Goal: Contribute content: Contribute content

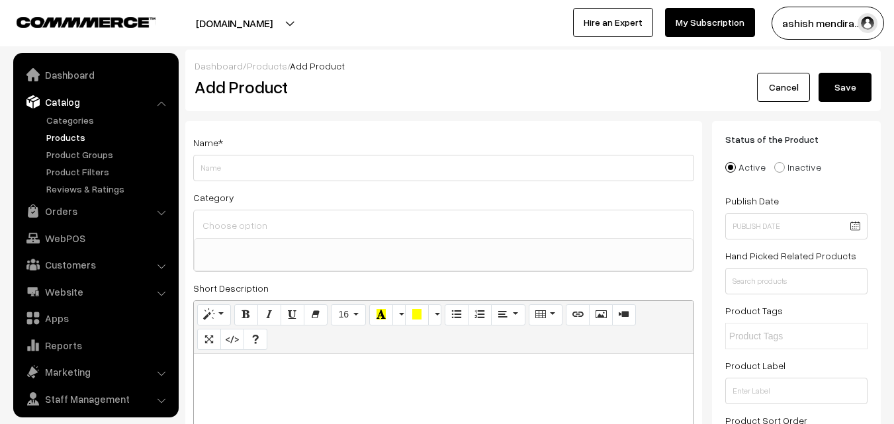
select select
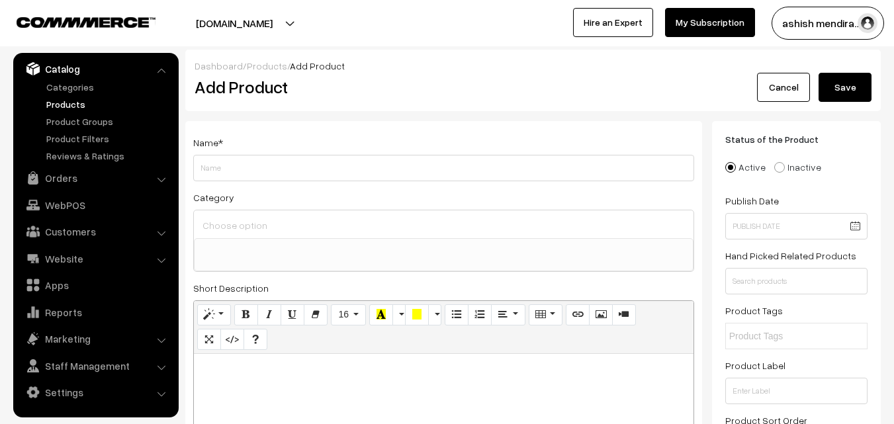
click at [665, 83] on h2 "Add Product" at bounding box center [445, 87] width 503 height 21
click at [231, 169] on input "Weight" at bounding box center [443, 168] width 501 height 26
paste input "Yum Pineapple Heart Cake"
type input "Y"
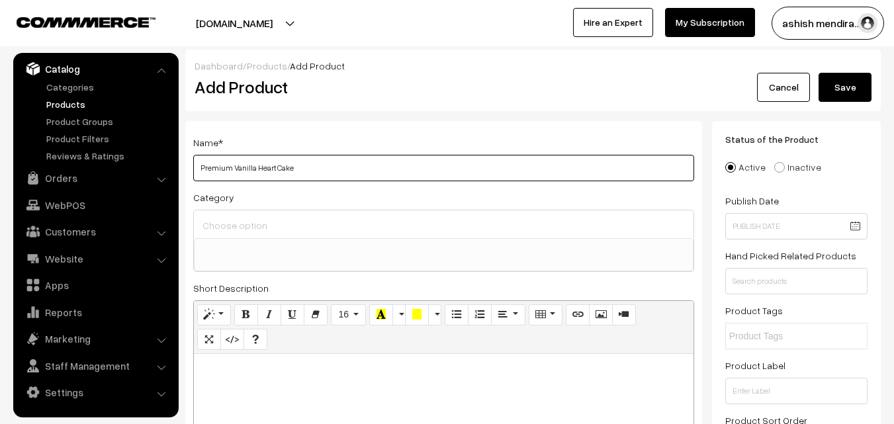
type input "Premium Vanilla Heart Cake"
click at [223, 220] on input at bounding box center [443, 225] width 489 height 19
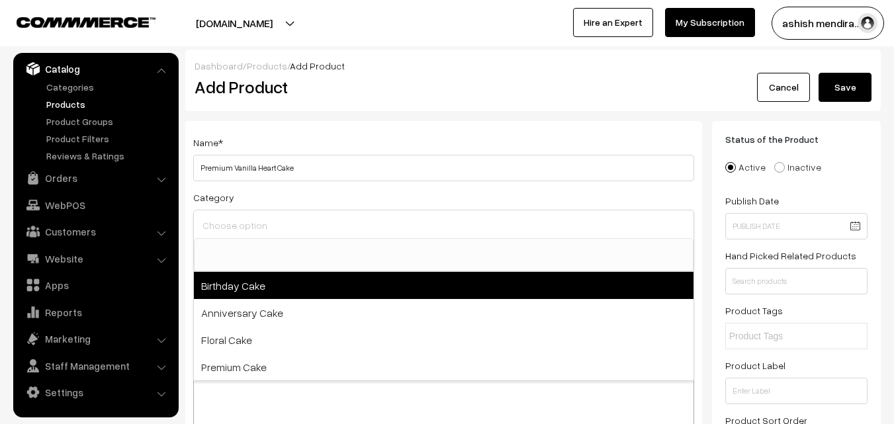
click at [230, 273] on span "Birthday Cake" at bounding box center [443, 285] width 499 height 27
select select "1"
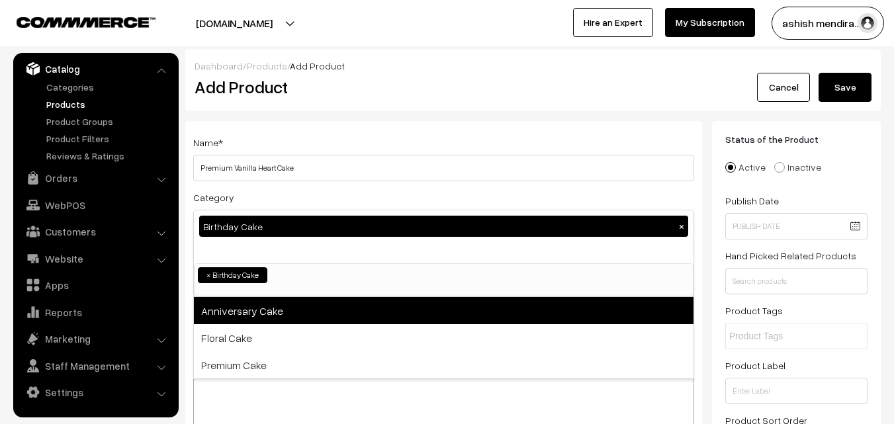
click at [232, 312] on span "Anniversary Cake" at bounding box center [443, 310] width 499 height 27
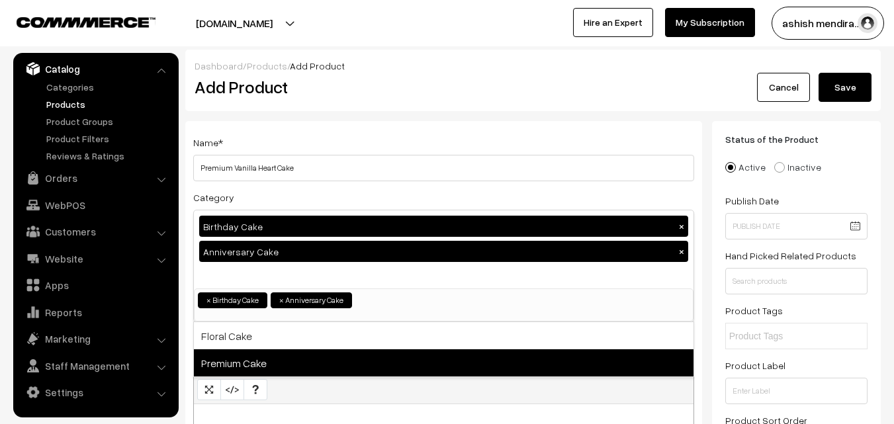
click at [232, 366] on span "Premium Cake" at bounding box center [443, 362] width 499 height 27
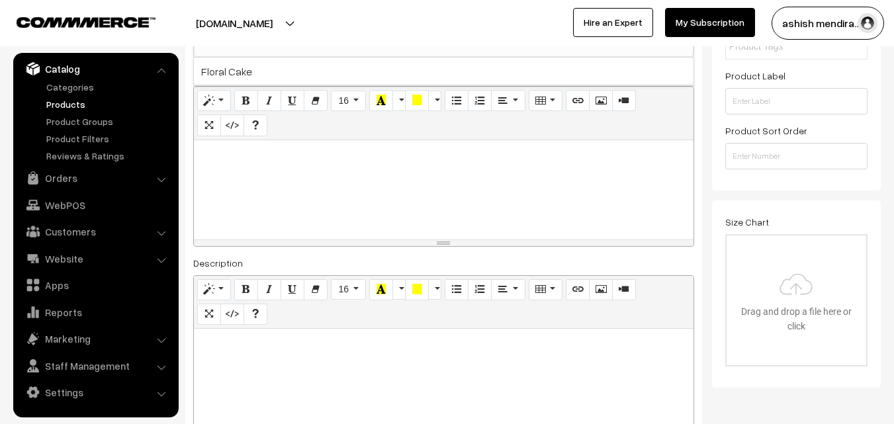
scroll to position [303, 0]
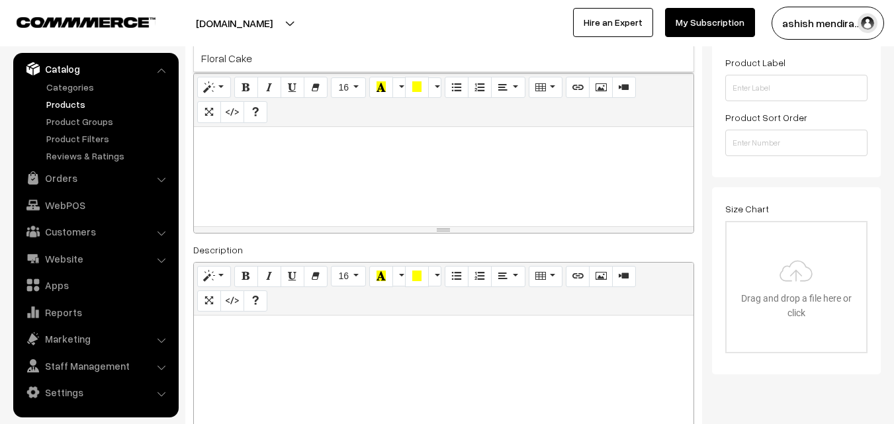
click at [247, 134] on p at bounding box center [443, 142] width 486 height 16
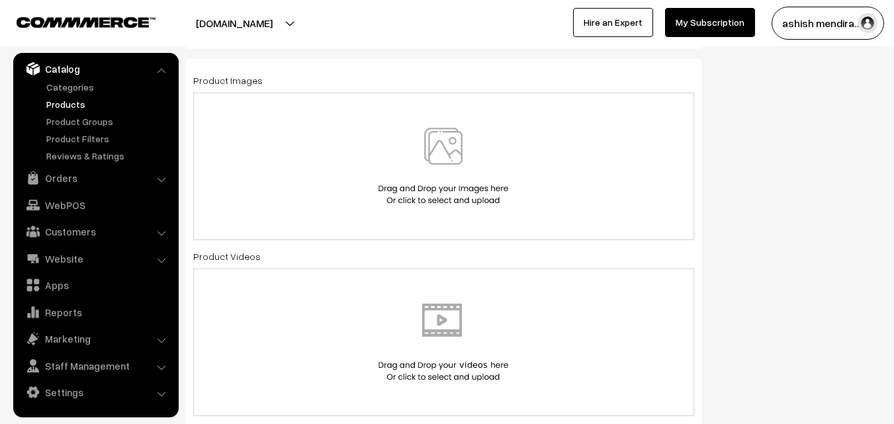
scroll to position [768, 0]
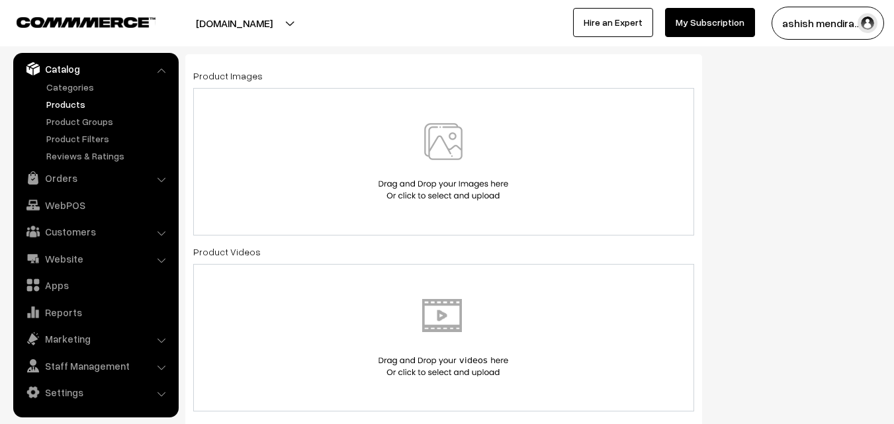
click at [441, 141] on img at bounding box center [443, 161] width 136 height 77
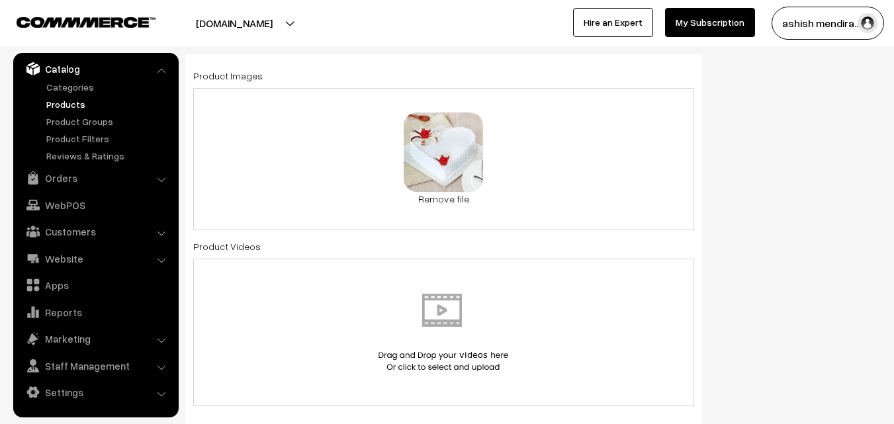
click at [782, 88] on div "Status of the Product Active Inactive Product Type -- Select -- -- Select -- Pu…" at bounding box center [801, 322] width 179 height 1938
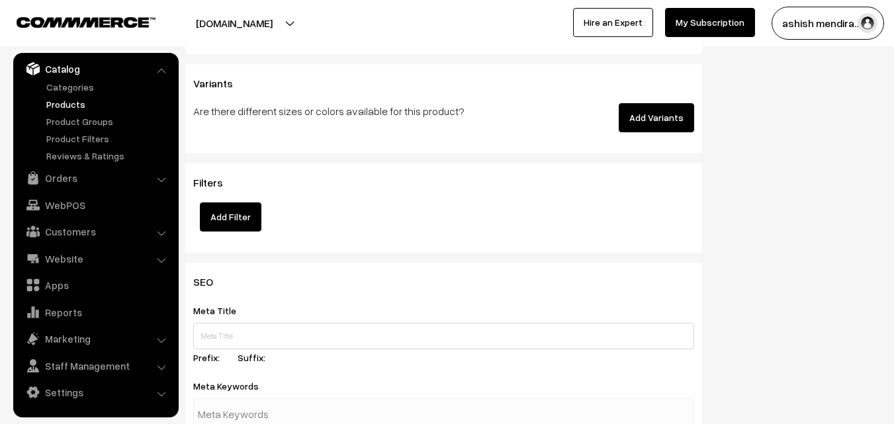
scroll to position [1800, 0]
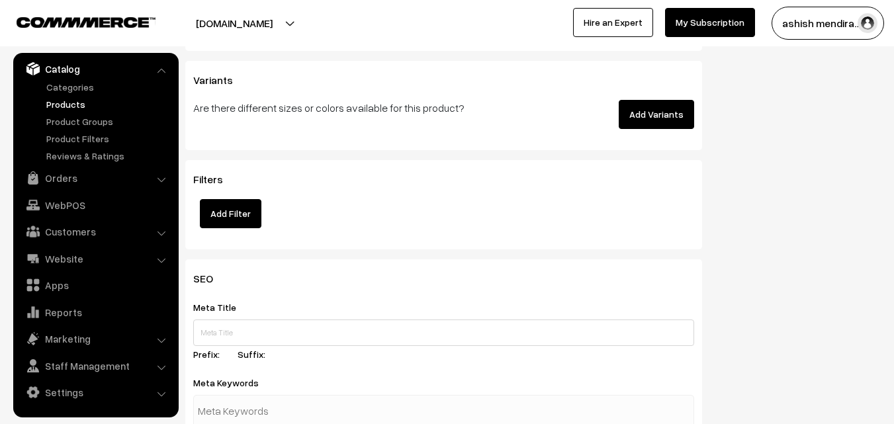
click at [663, 118] on button "Add Variants" at bounding box center [655, 114] width 75 height 29
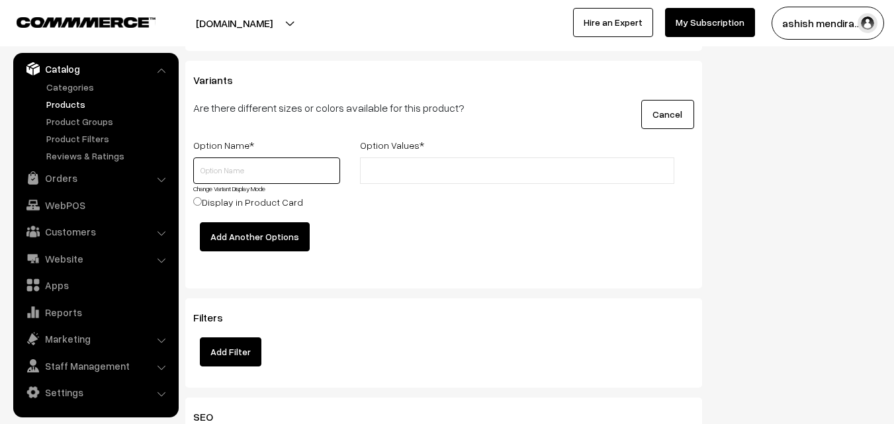
click at [220, 170] on input "text" at bounding box center [266, 170] width 147 height 26
type input "Quantity"
click at [405, 177] on input "text" at bounding box center [422, 171] width 116 height 14
type input "0.5"
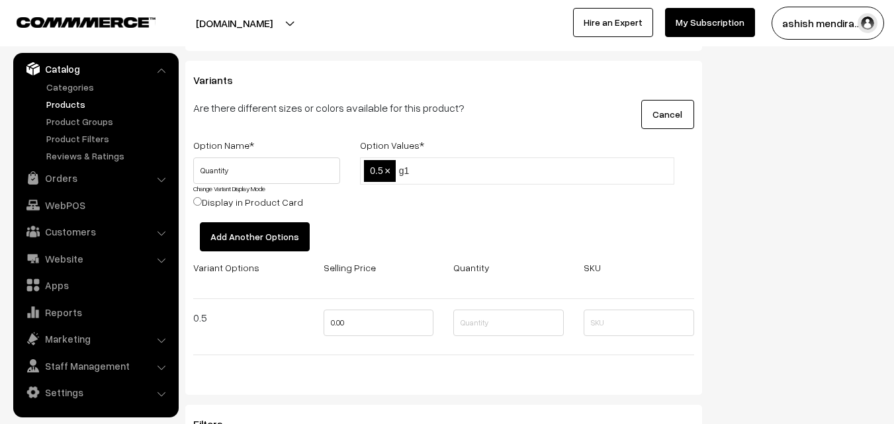
type input "g"
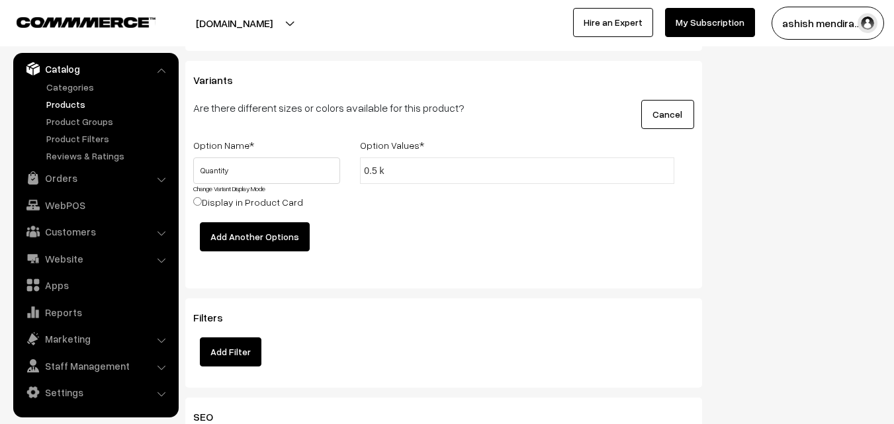
type input "0.5 kg"
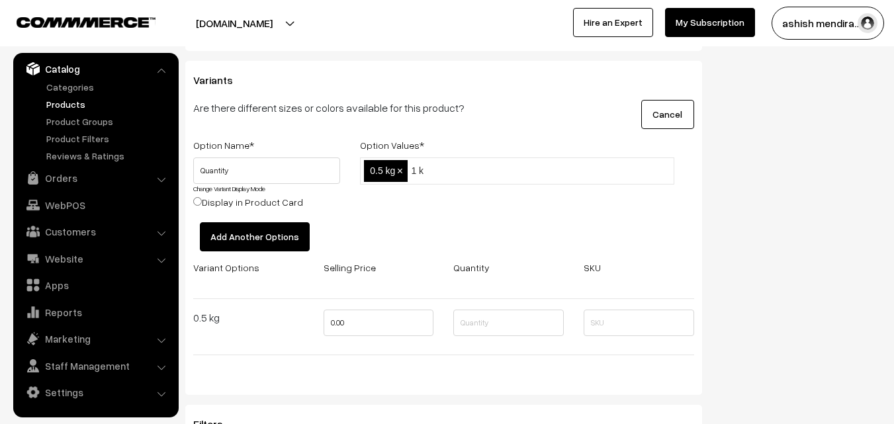
type input "1 kg"
type input "2 kg"
type input "3 kg"
type input "4 kg"
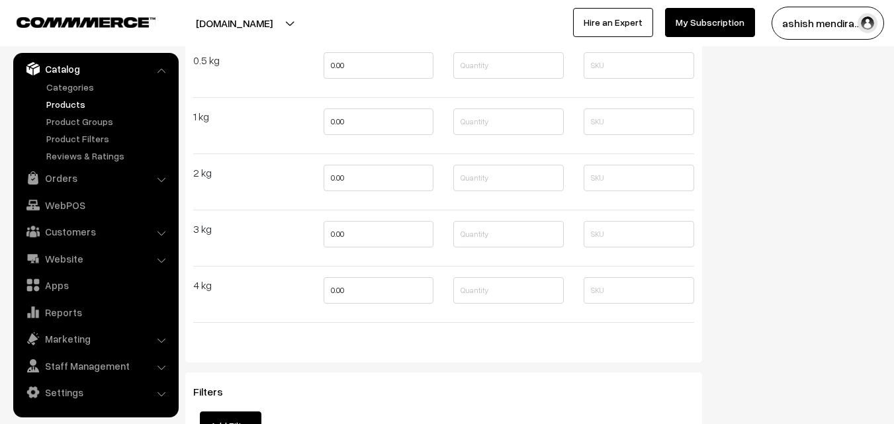
scroll to position [2053, 0]
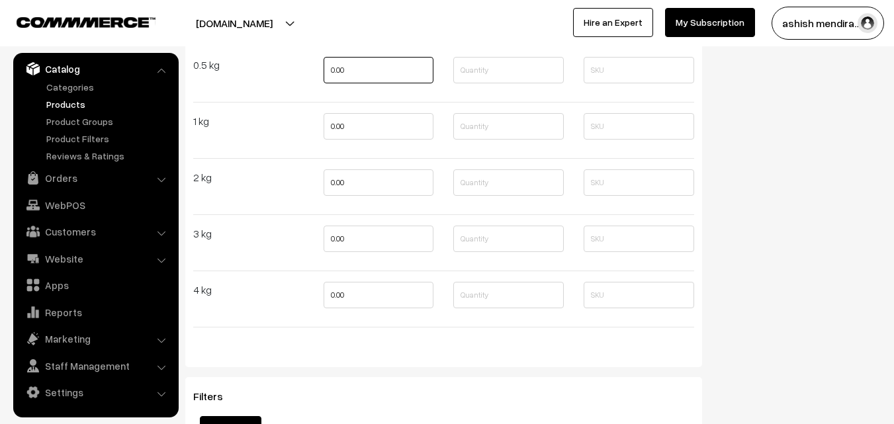
click at [340, 73] on input "0.00" at bounding box center [378, 70] width 110 height 26
type input "699"
click at [337, 124] on input "0.00" at bounding box center [378, 126] width 110 height 26
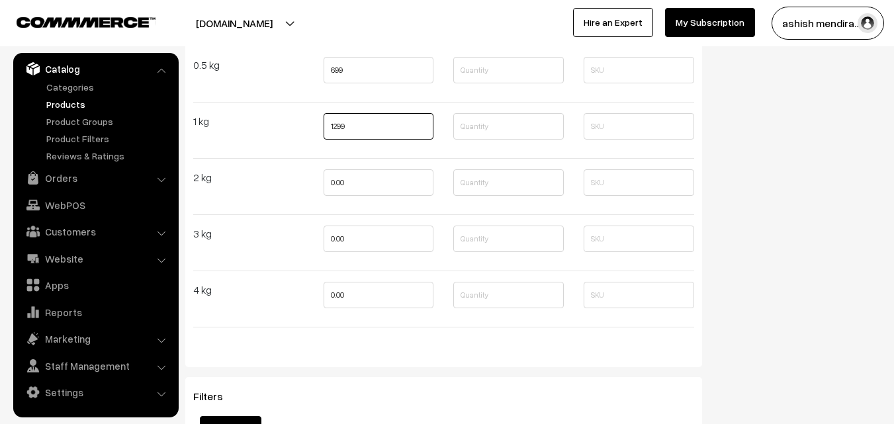
type input "1299"
click at [337, 184] on input "0.00" at bounding box center [378, 182] width 110 height 26
type input "2299"
click at [341, 245] on input "0.00" at bounding box center [378, 239] width 110 height 26
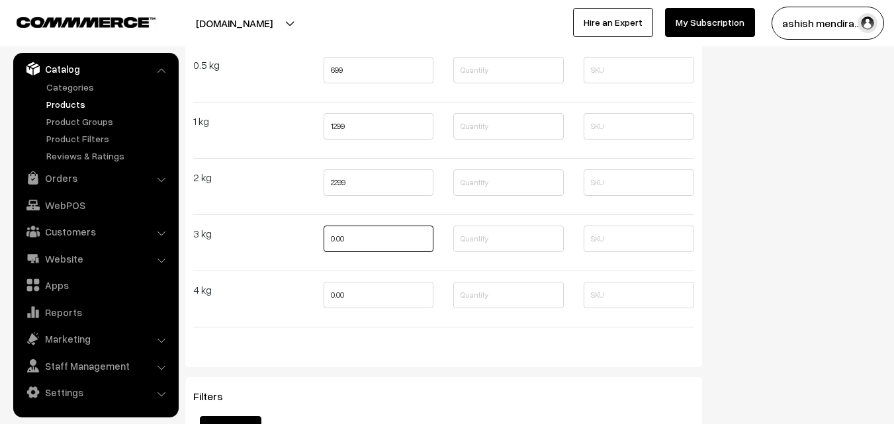
click at [341, 245] on input "0.00" at bounding box center [378, 239] width 110 height 26
type input "3399"
click at [345, 301] on input "0.00" at bounding box center [378, 295] width 110 height 26
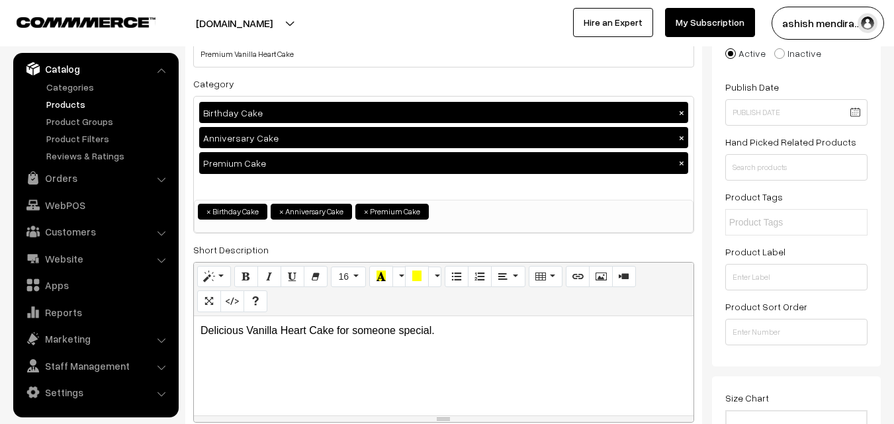
scroll to position [0, 0]
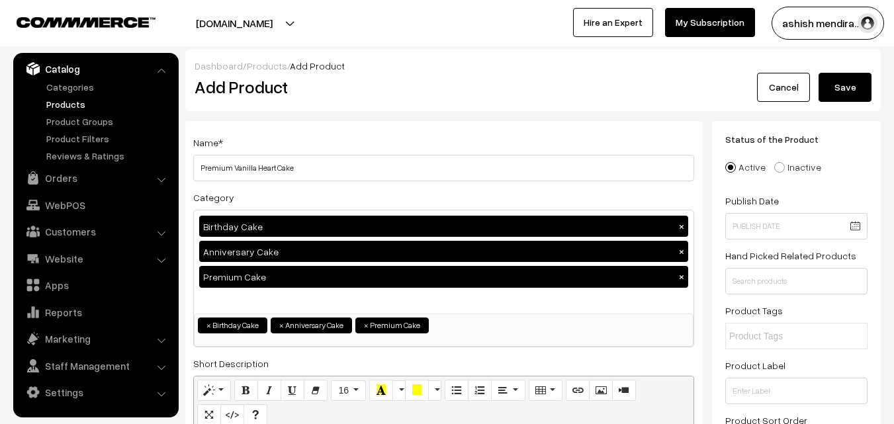
type input "4599"
click at [835, 87] on button "Save" at bounding box center [844, 87] width 53 height 29
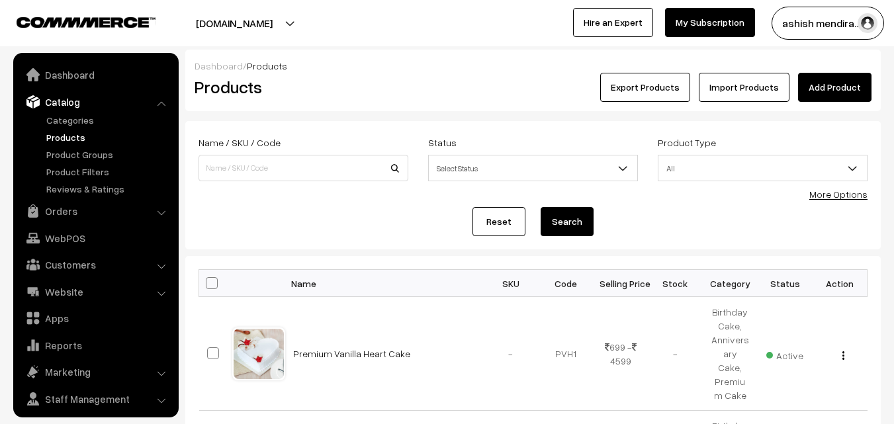
scroll to position [33, 0]
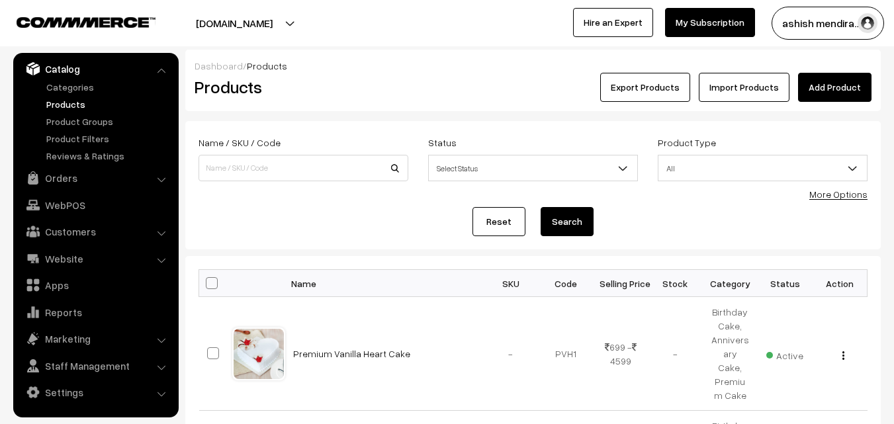
click at [830, 81] on link "Add Product" at bounding box center [834, 87] width 73 height 29
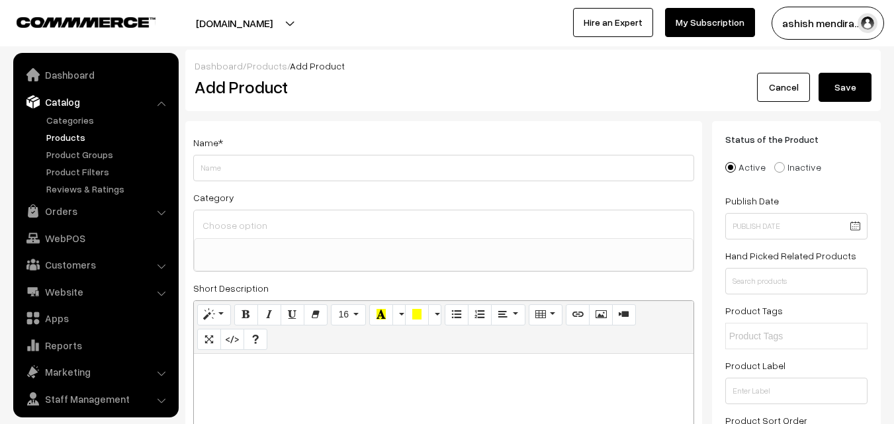
select select
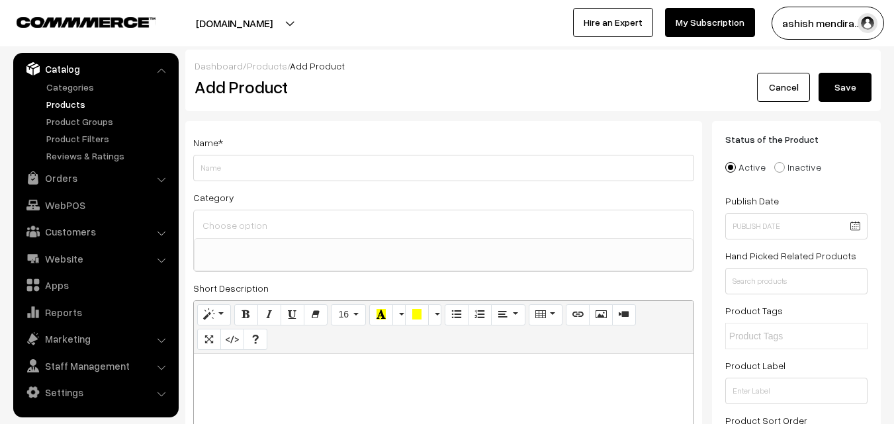
click at [216, 171] on input "Weight" at bounding box center [443, 168] width 501 height 26
type input "Delicious Truffle Heart Cake"
click at [240, 229] on input at bounding box center [443, 225] width 489 height 19
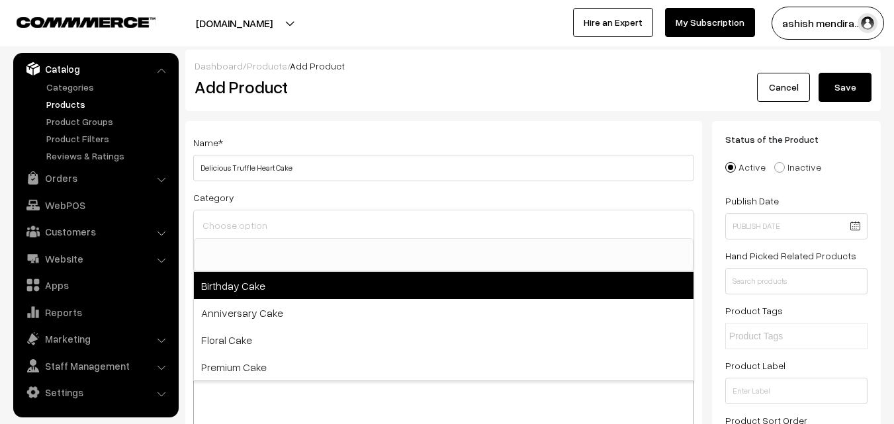
click at [239, 277] on span "Birthday Cake" at bounding box center [443, 285] width 499 height 27
select select "1"
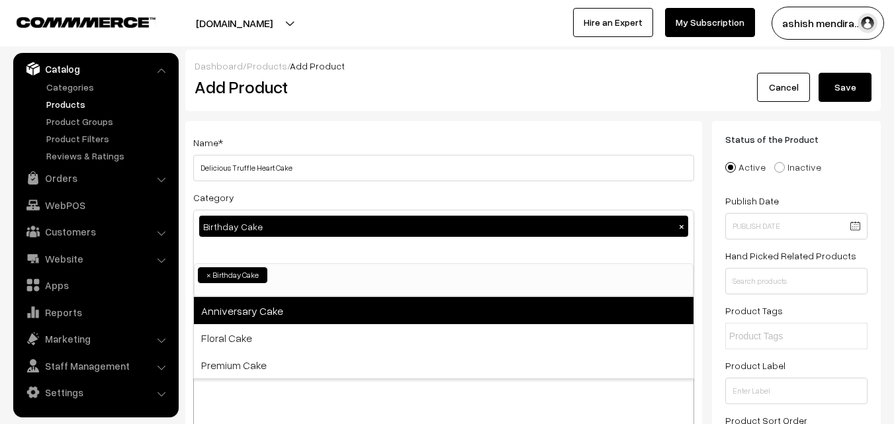
click at [241, 304] on span "Anniversary Cake" at bounding box center [443, 310] width 499 height 27
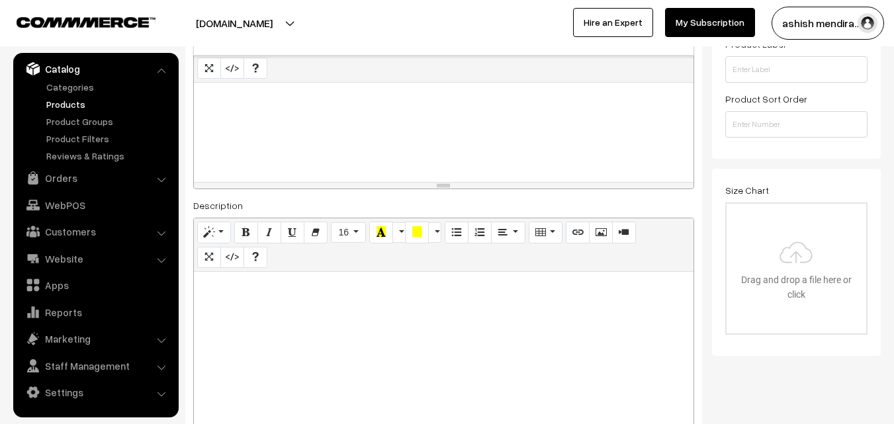
scroll to position [318, 0]
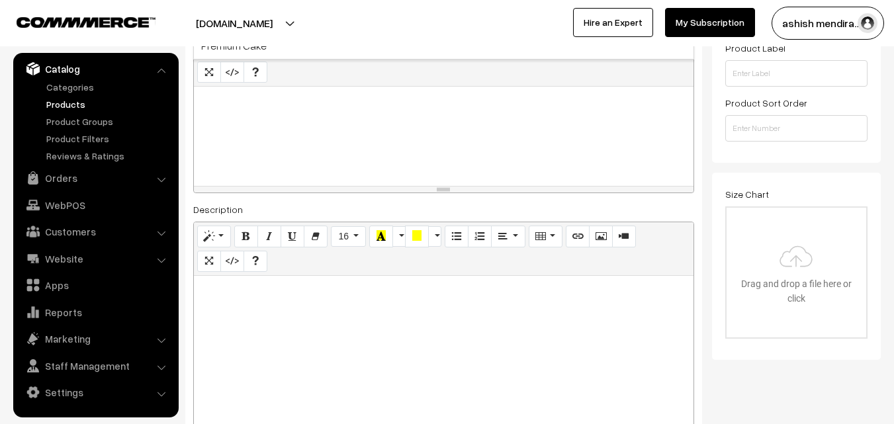
click at [385, 83] on div "Normal Quote Code Header 1 Header 2 Header 3 Header 4 Header 5 Header 6 16 8 9 …" at bounding box center [443, 60] width 499 height 53
click at [321, 109] on p at bounding box center [443, 101] width 486 height 16
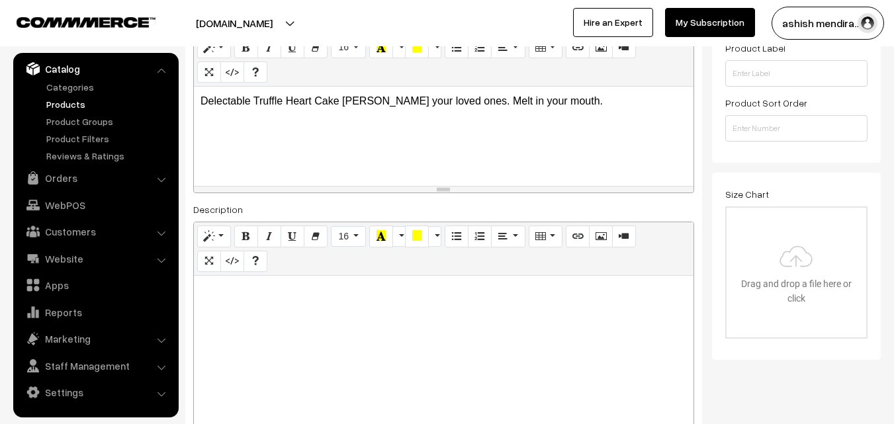
click at [352, 109] on p "Delectable Truffle Heart Cake foor your loved ones. Melt in your mouth." at bounding box center [443, 101] width 486 height 16
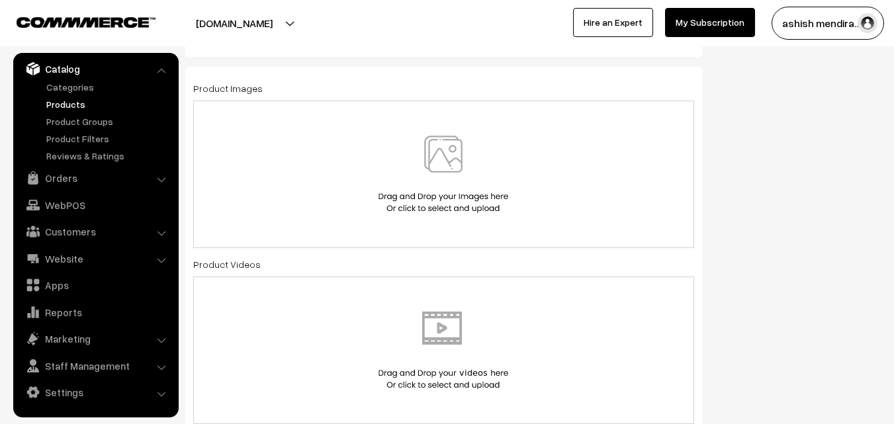
scroll to position [739, 0]
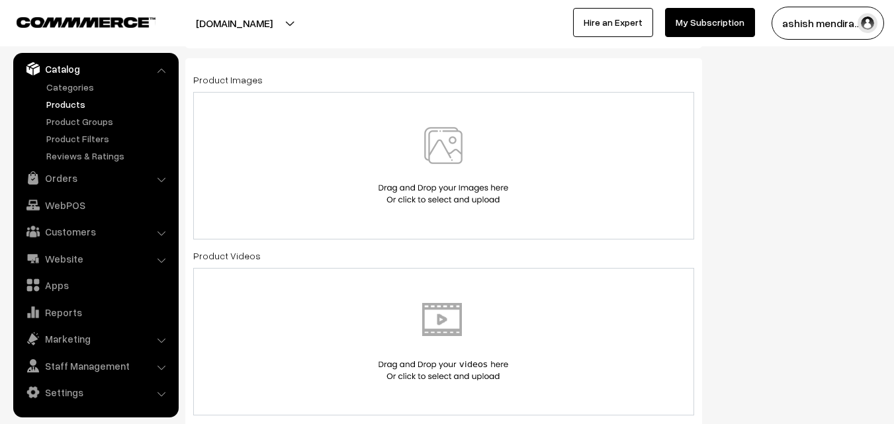
click at [445, 158] on img at bounding box center [443, 165] width 136 height 77
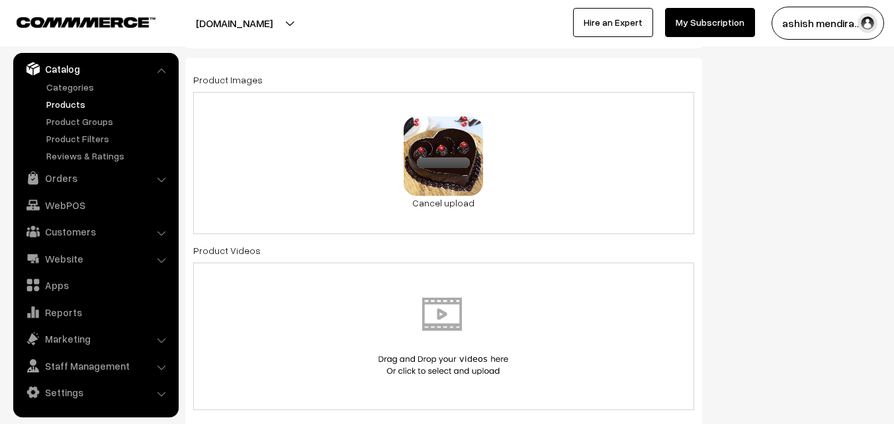
click at [876, 138] on div "Status of the Product Active Inactive Product Type -- Select -- -- Select -- Pu…" at bounding box center [801, 338] width 179 height 1913
click at [876, 137] on div "Status of the Product Active Inactive Product Type -- Select -- -- Select -- Pu…" at bounding box center [801, 338] width 179 height 1913
drag, startPoint x: 876, startPoint y: 137, endPoint x: 877, endPoint y: 165, distance: 28.5
click at [877, 165] on div "Status of the Product Active Inactive Product Type -- Select -- -- Select -- Pu…" at bounding box center [801, 338] width 179 height 1913
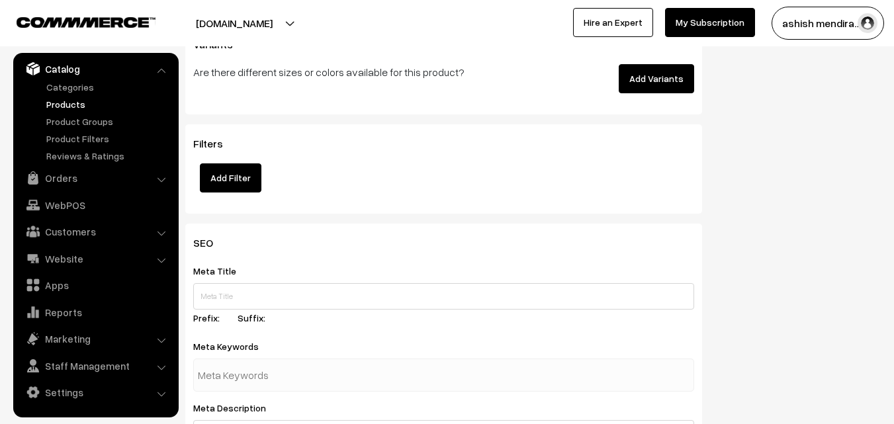
scroll to position [1802, 0]
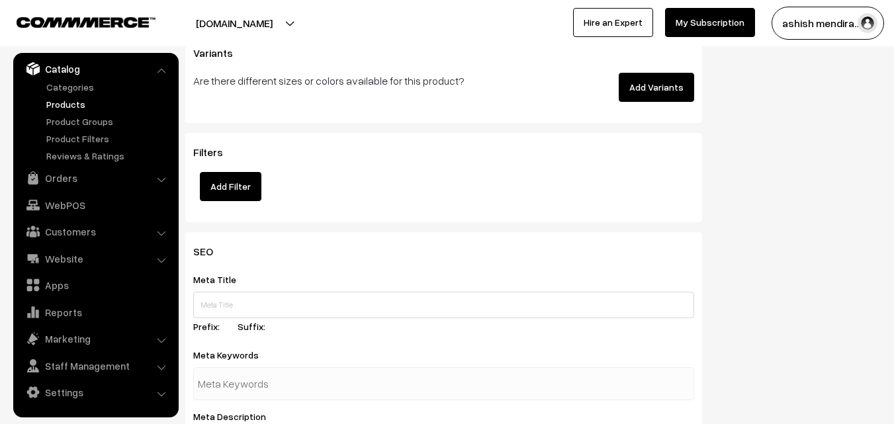
click at [654, 92] on button "Add Variants" at bounding box center [655, 87] width 75 height 29
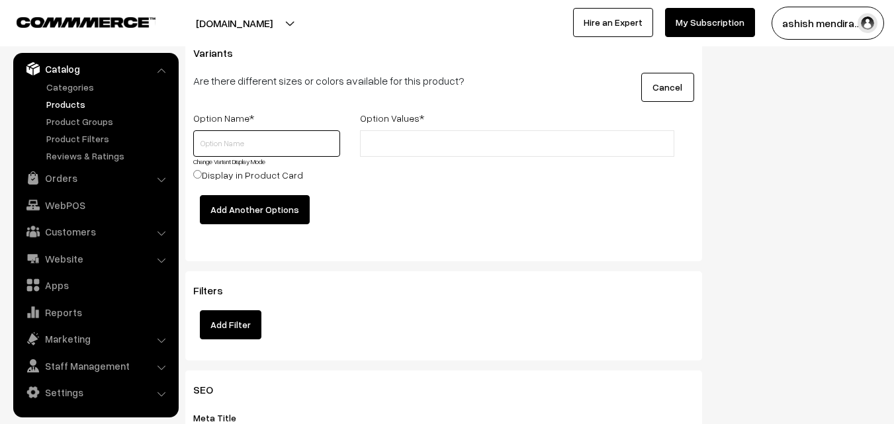
click at [243, 142] on input "text" at bounding box center [266, 143] width 147 height 26
type input "Quantity"
click at [405, 149] on input "text" at bounding box center [422, 144] width 116 height 14
type input "0.5 kg"
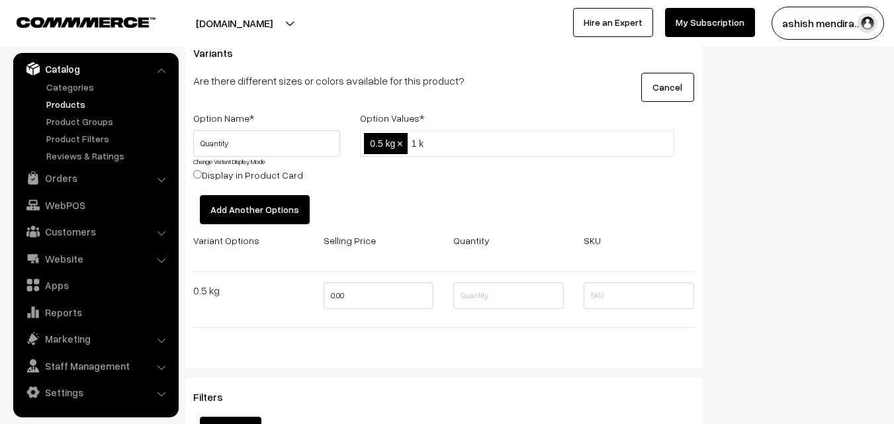
type input "1 kg"
type input "2 kg"
type input "3 kg"
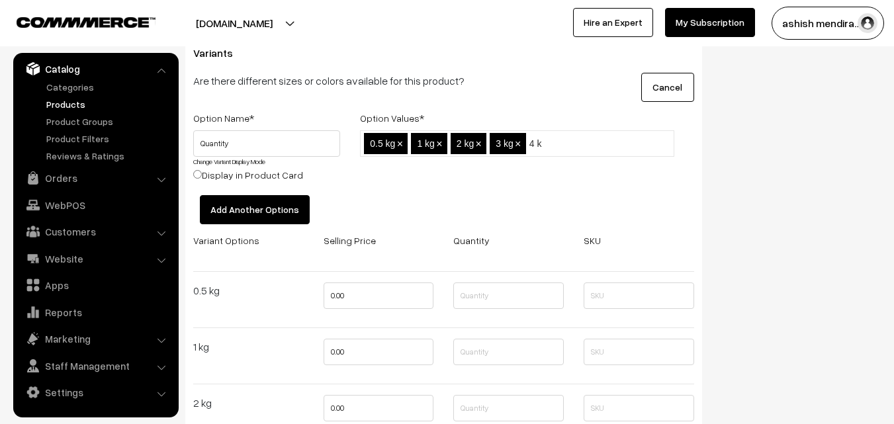
type input "4 kg"
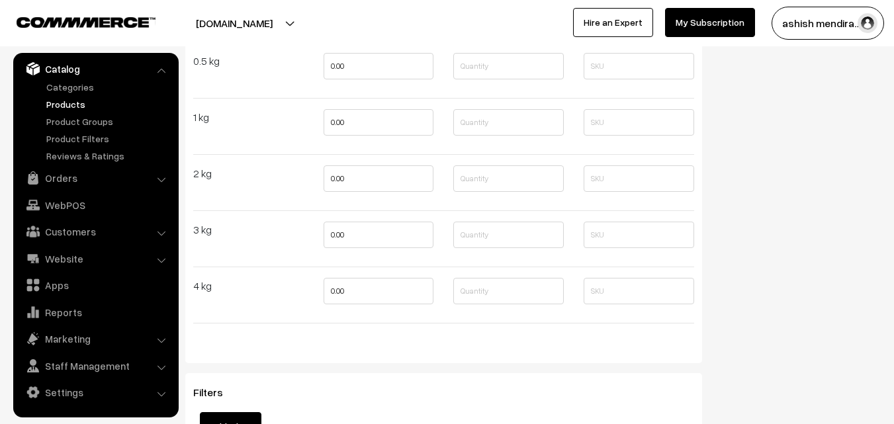
scroll to position [2027, 0]
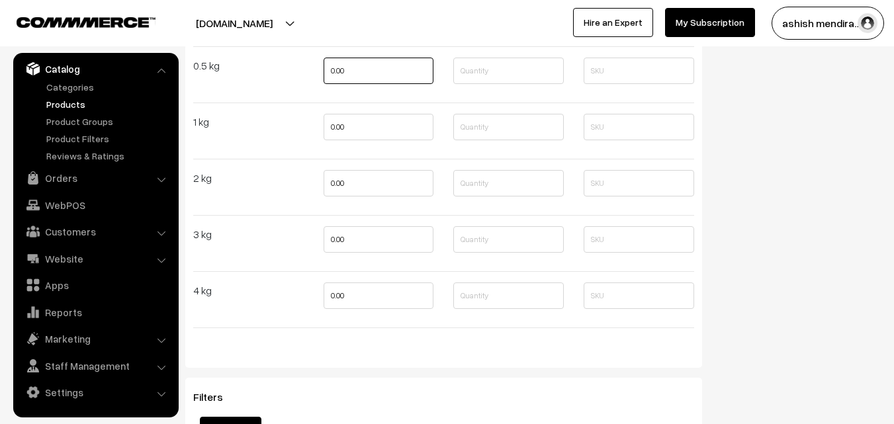
click at [337, 71] on input "0.00" at bounding box center [378, 71] width 110 height 26
type input "699"
click at [341, 125] on input "0.00" at bounding box center [378, 127] width 110 height 26
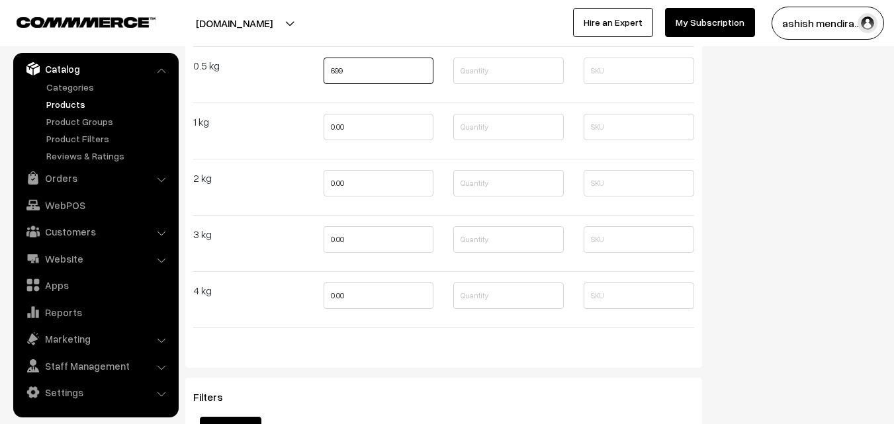
type input "0"
click at [335, 66] on input "699" at bounding box center [378, 71] width 110 height 26
type input "649"
click at [342, 128] on input "0" at bounding box center [378, 127] width 110 height 26
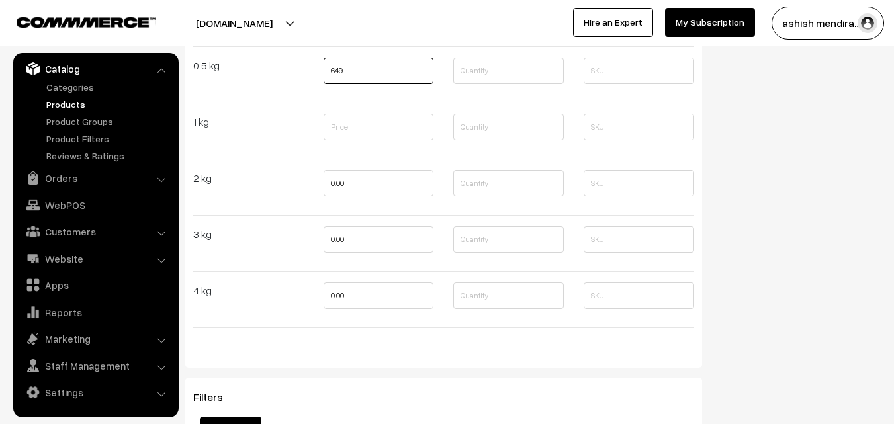
click at [336, 75] on input "649" at bounding box center [378, 71] width 110 height 26
type input "699"
click at [338, 130] on input "text" at bounding box center [378, 127] width 110 height 26
type input "1399"
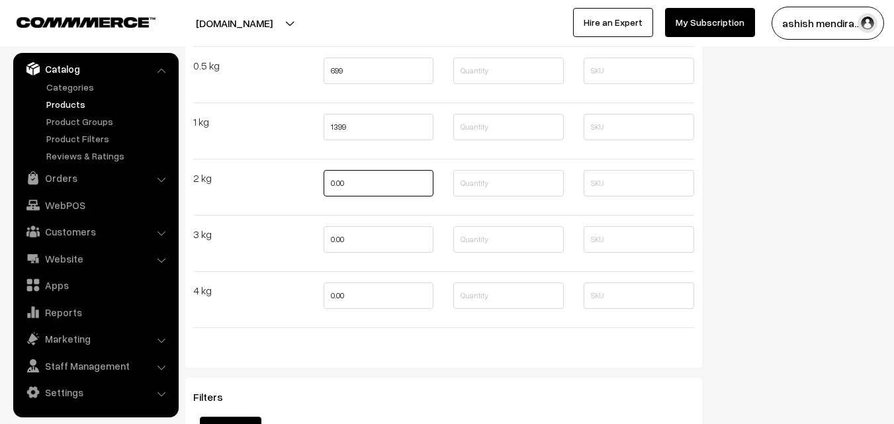
click at [338, 177] on input "0.00" at bounding box center [378, 183] width 110 height 26
type input "2499"
click at [337, 241] on input "0.00" at bounding box center [378, 239] width 110 height 26
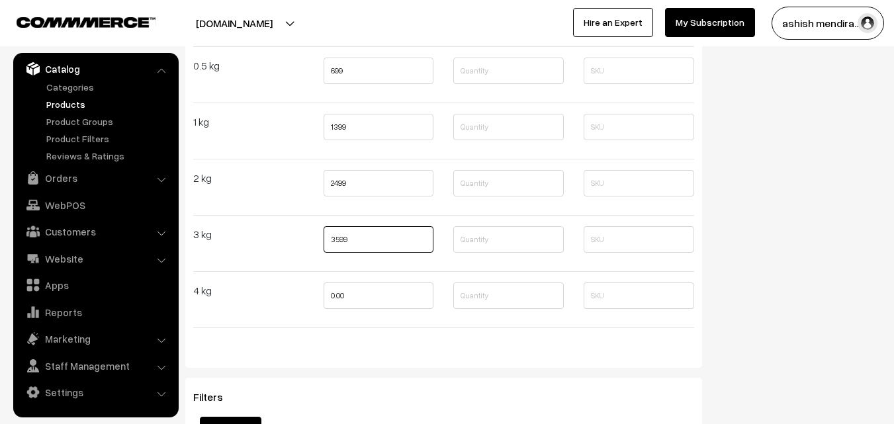
type input "3599"
click at [339, 296] on input "0.00" at bounding box center [378, 295] width 110 height 26
type input "4699"
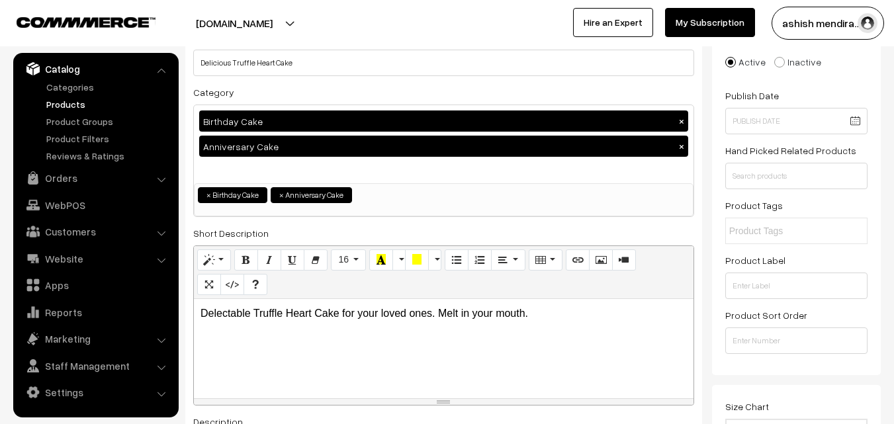
scroll to position [0, 0]
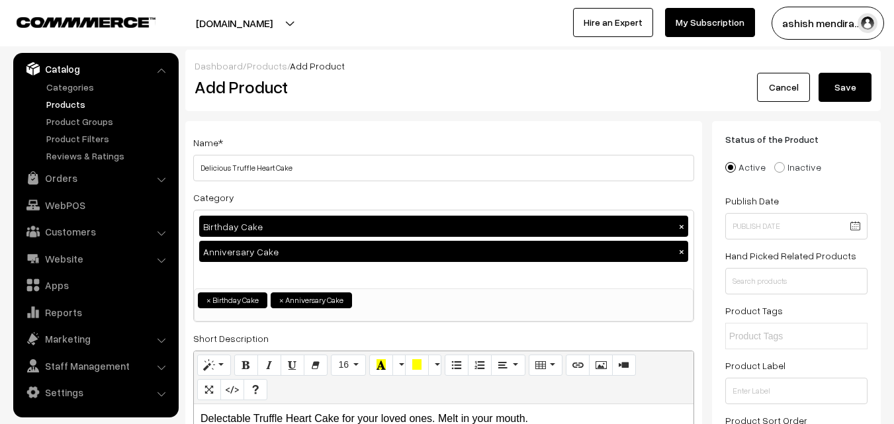
click at [832, 87] on button "Save" at bounding box center [844, 87] width 53 height 29
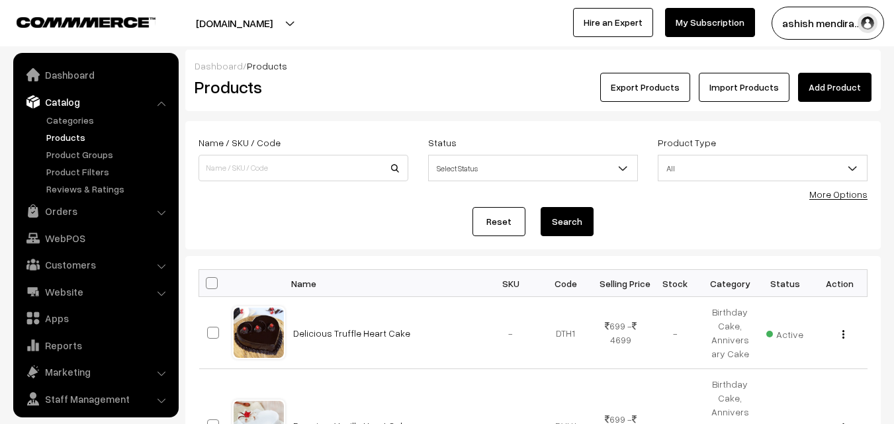
scroll to position [33, 0]
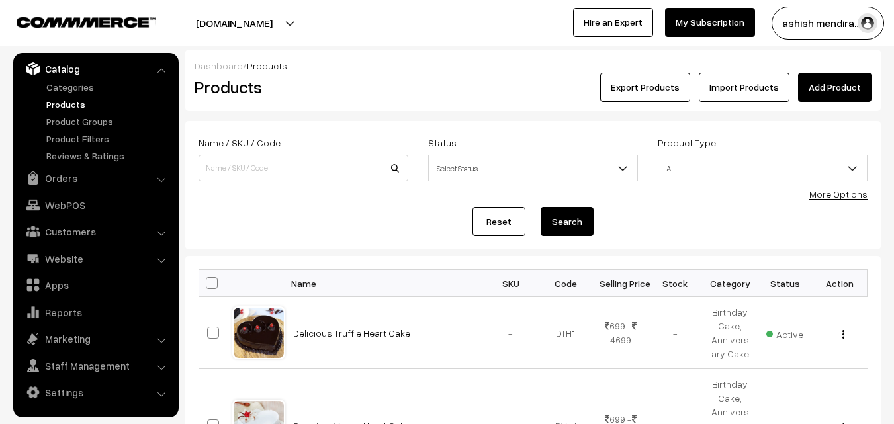
click at [828, 85] on link "Add Product" at bounding box center [834, 87] width 73 height 29
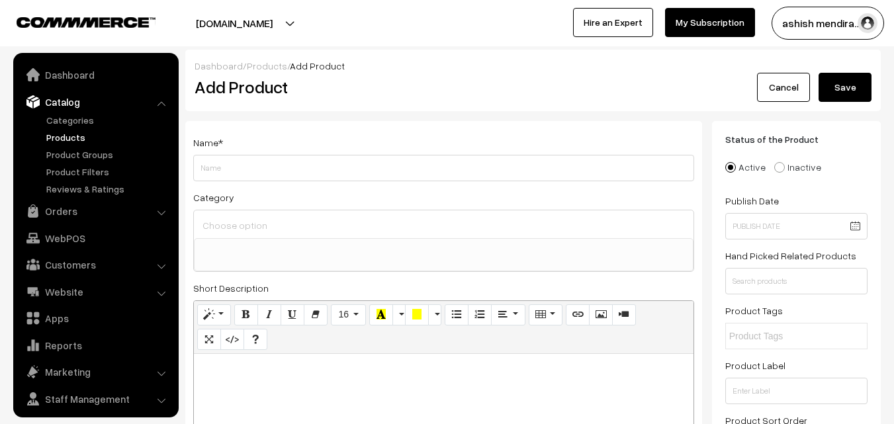
select select
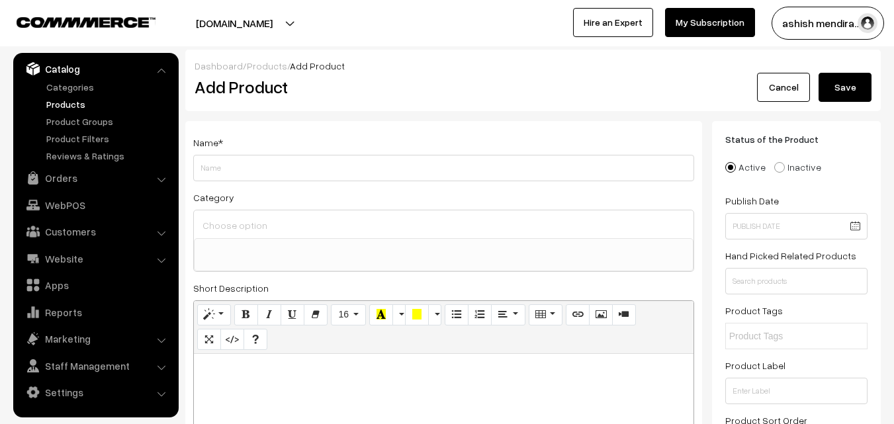
click at [267, 165] on input "Weight" at bounding box center [443, 168] width 501 height 26
type input "Premium Vanilla Rush"
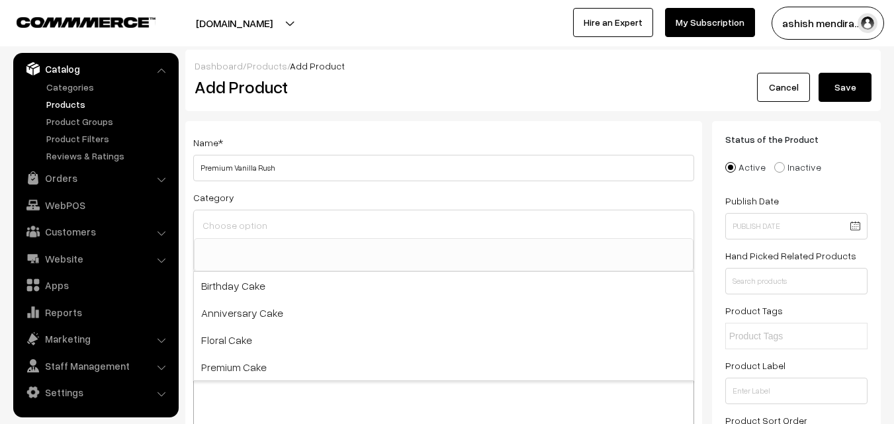
click at [210, 221] on input at bounding box center [443, 225] width 489 height 19
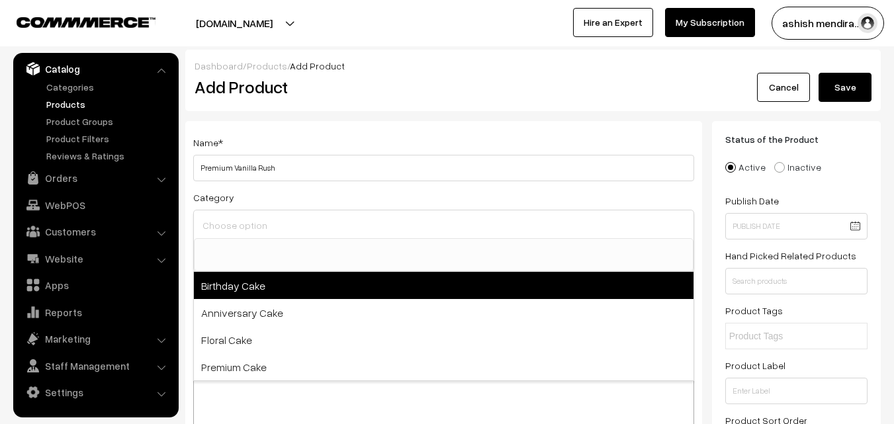
click at [230, 280] on span "Birthday Cake" at bounding box center [443, 285] width 499 height 27
select select "1"
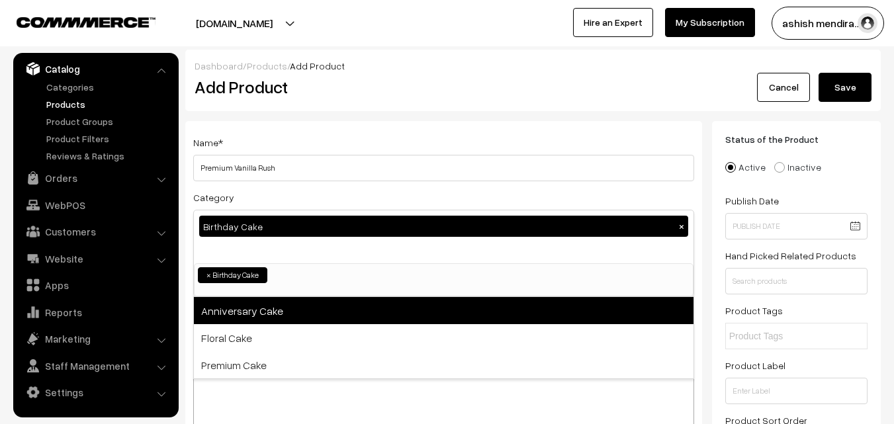
click at [234, 306] on span "Anniversary Cake" at bounding box center [443, 310] width 499 height 27
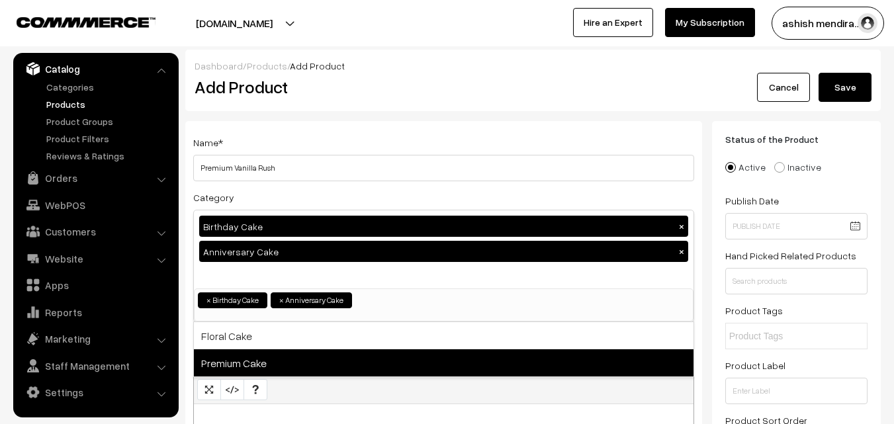
click at [235, 358] on span "Premium Cake" at bounding box center [443, 362] width 499 height 27
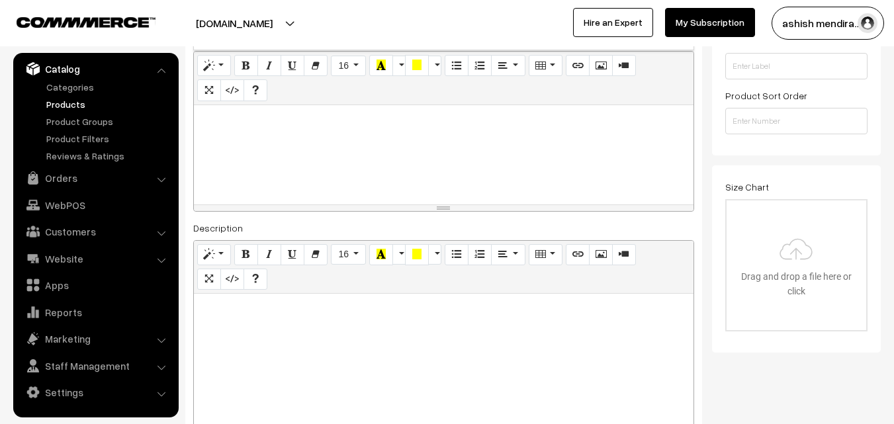
scroll to position [333, 0]
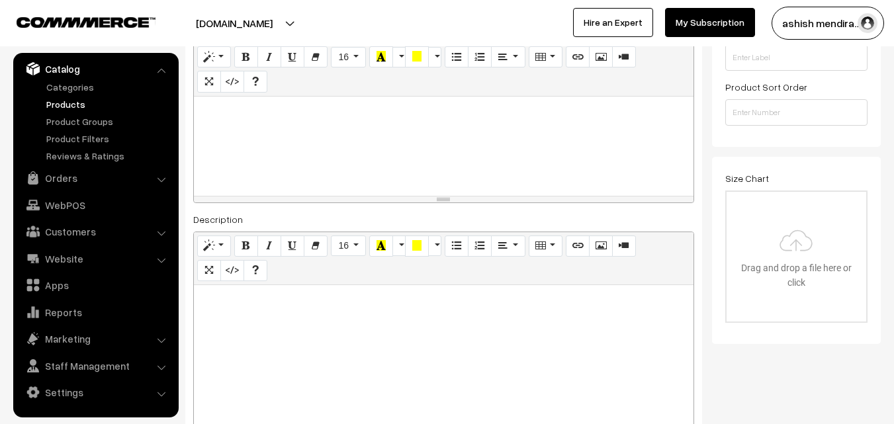
click at [233, 136] on div at bounding box center [443, 146] width 499 height 99
paste div
click at [203, 112] on p ""A party without Vanilla cake is just a meeting." at bounding box center [443, 111] width 486 height 16
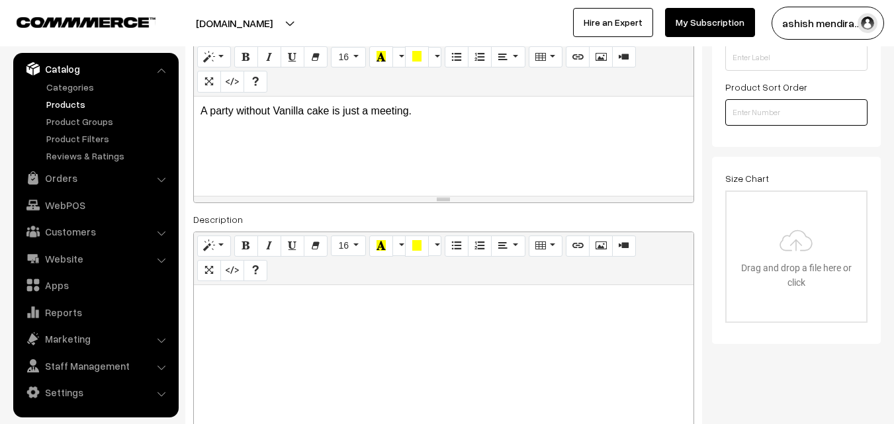
click at [753, 103] on input "number" at bounding box center [796, 112] width 142 height 26
click at [745, 103] on input "number" at bounding box center [796, 112] width 142 height 26
drag, startPoint x: 745, startPoint y: 103, endPoint x: 746, endPoint y: 123, distance: 20.5
click at [746, 123] on input "number" at bounding box center [796, 112] width 142 height 26
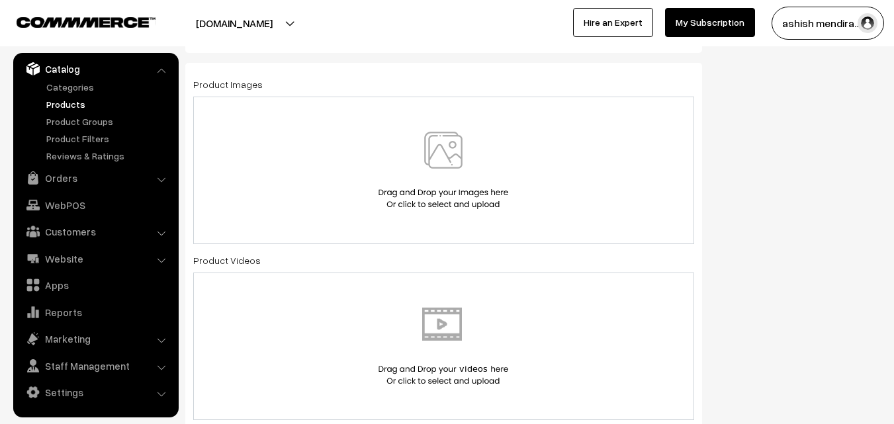
scroll to position [763, 0]
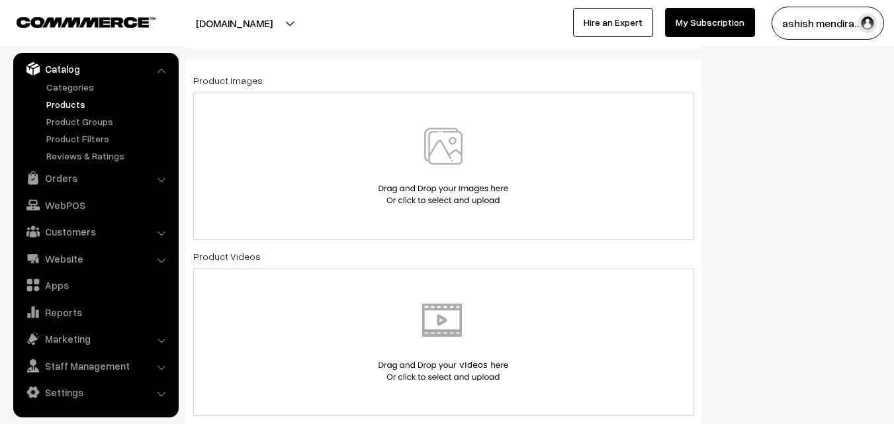
click at [448, 145] on img at bounding box center [443, 166] width 136 height 77
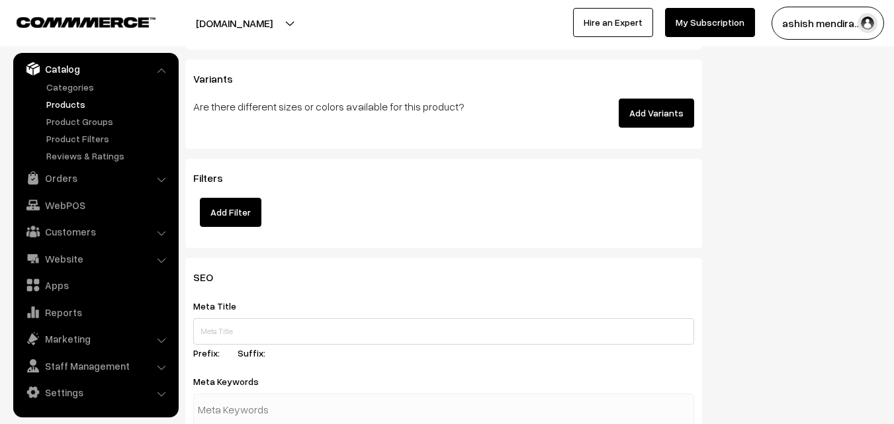
scroll to position [1805, 0]
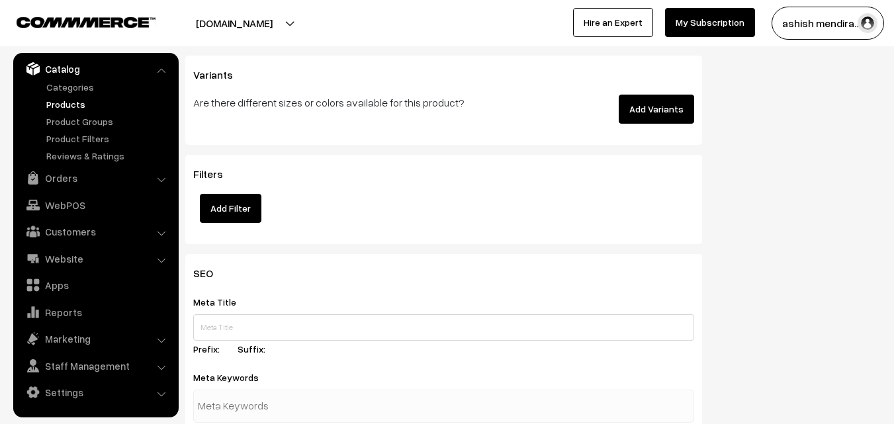
click at [654, 112] on button "Add Variants" at bounding box center [655, 109] width 75 height 29
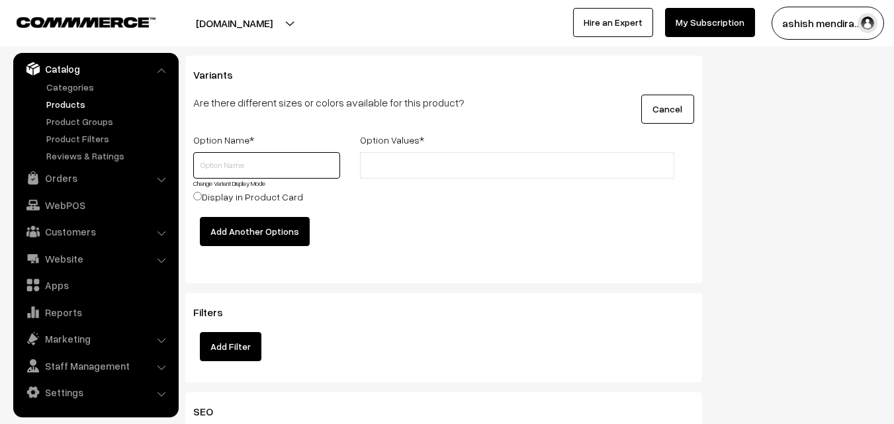
click at [271, 168] on input "text" at bounding box center [266, 165] width 147 height 26
type input "Quantity"
click at [401, 163] on input "text" at bounding box center [422, 166] width 116 height 14
type input "0.5 kg"
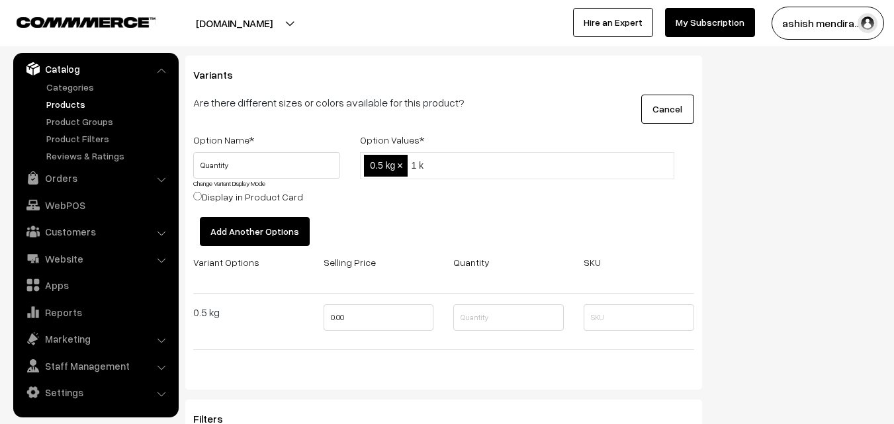
type input "1 kg"
type input "2 kg"
type input "3 kg"
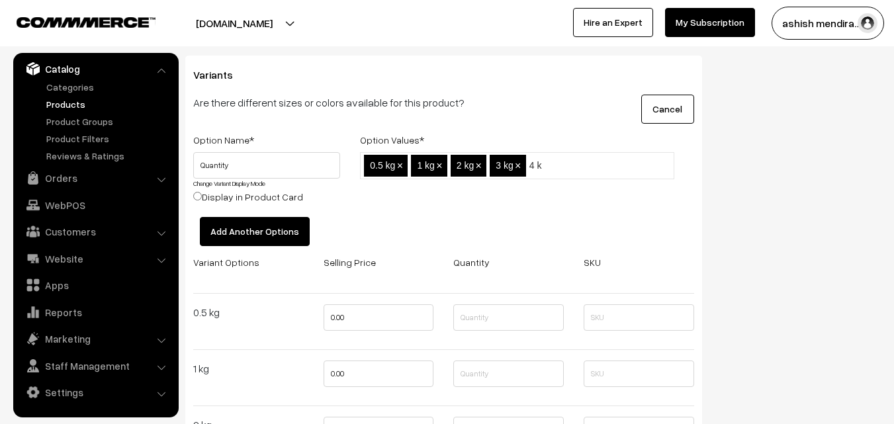
type input "4 kg"
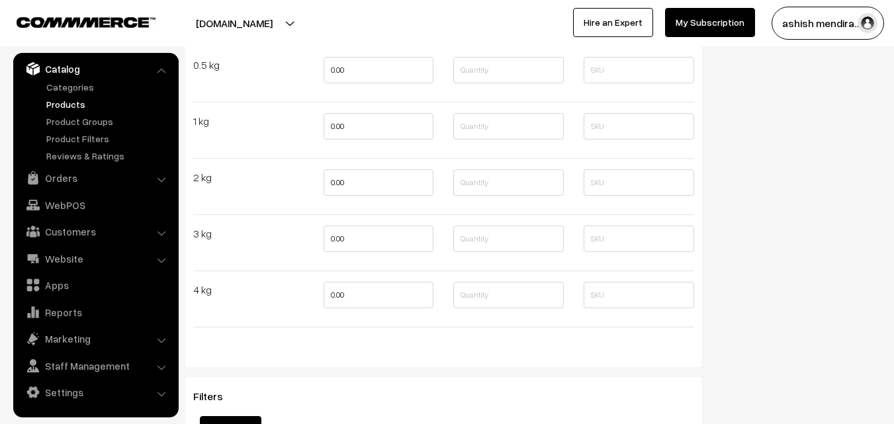
scroll to position [2047, 0]
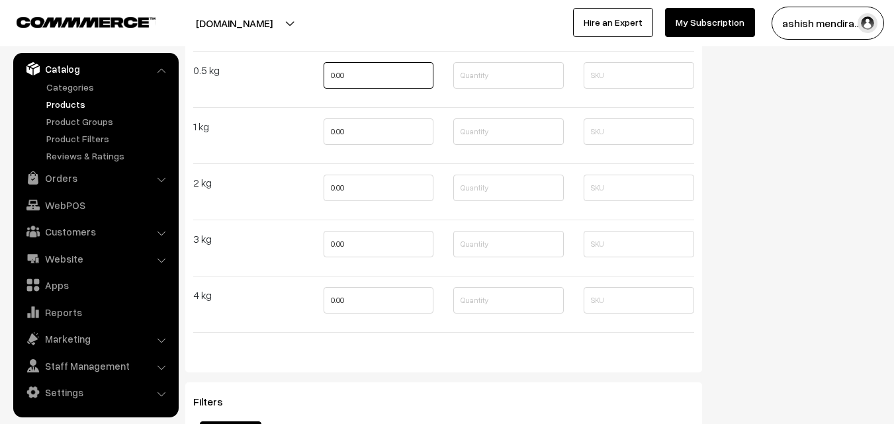
click at [336, 76] on input "0.00" at bounding box center [378, 75] width 110 height 26
type input "649"
click at [338, 136] on input "0.00" at bounding box center [378, 131] width 110 height 26
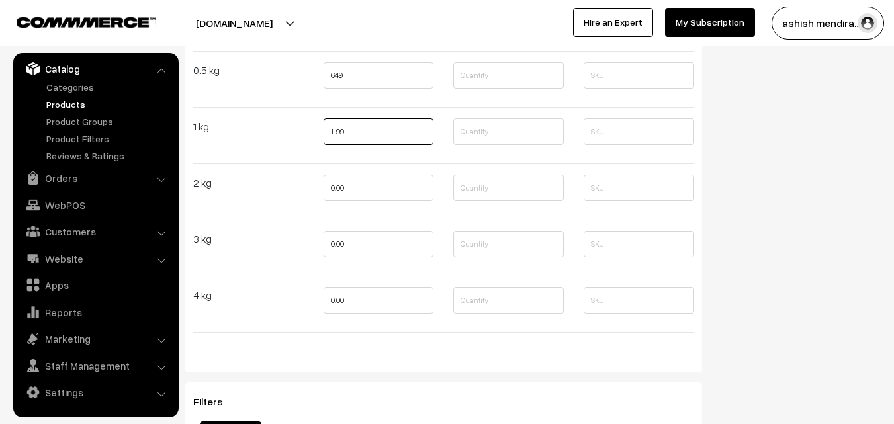
type input "1199"
click at [339, 187] on input "0.00" at bounding box center [378, 188] width 110 height 26
type input "2199"
click at [338, 239] on input "0.00" at bounding box center [378, 244] width 110 height 26
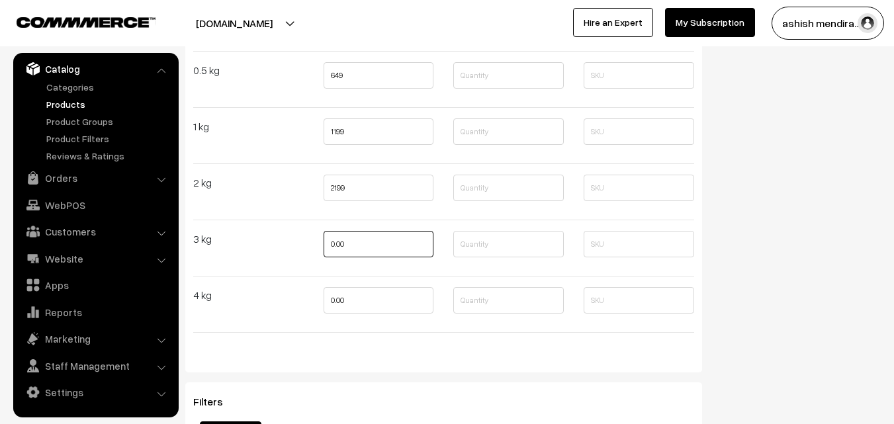
click at [338, 239] on input "0.00" at bounding box center [378, 244] width 110 height 26
type input "3299"
click at [339, 298] on input "0.00" at bounding box center [378, 300] width 110 height 26
type input "4399"
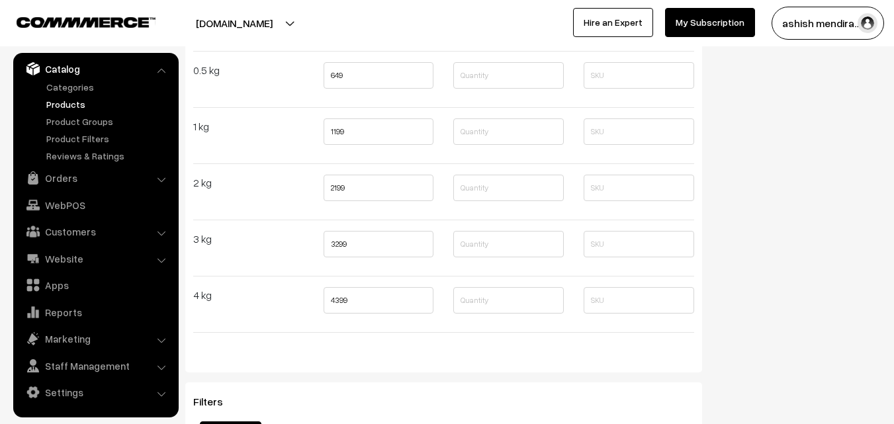
drag, startPoint x: 893, startPoint y: 280, endPoint x: 897, endPoint y: 290, distance: 10.7
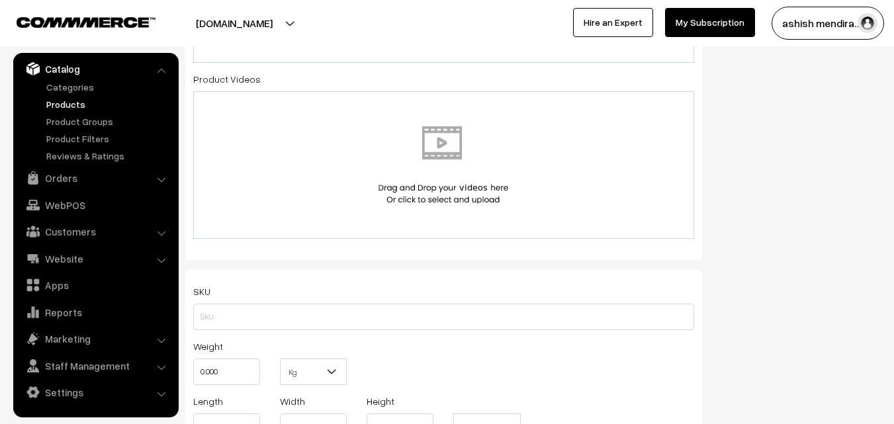
scroll to position [0, 0]
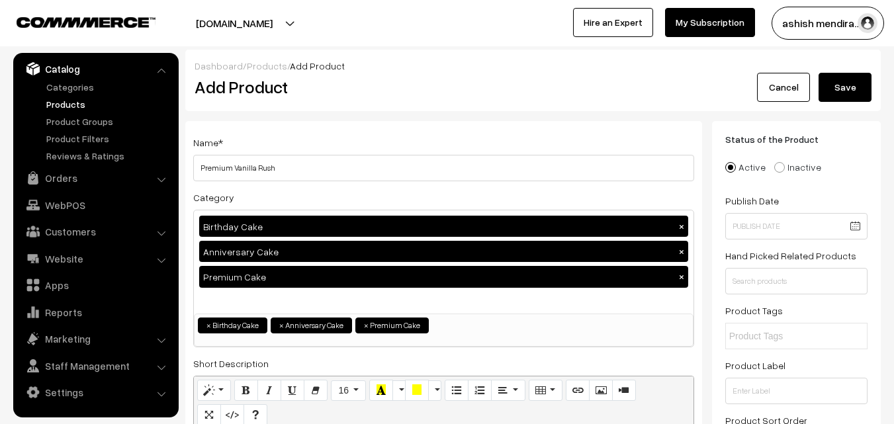
click at [839, 91] on button "Save" at bounding box center [844, 87] width 53 height 29
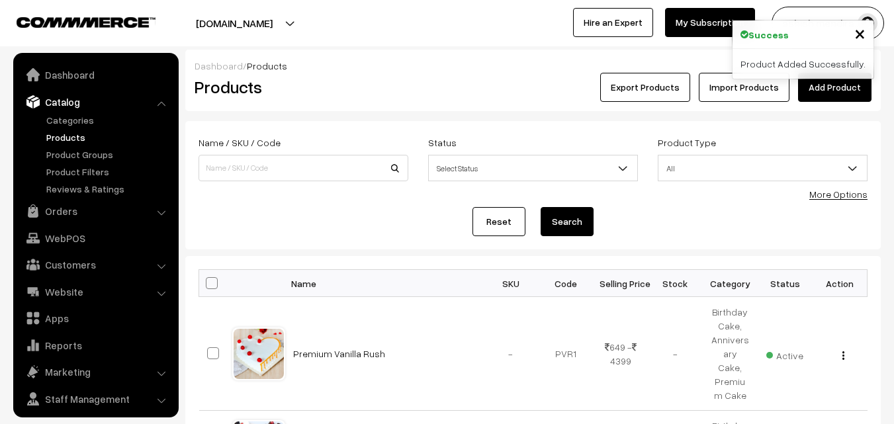
scroll to position [33, 0]
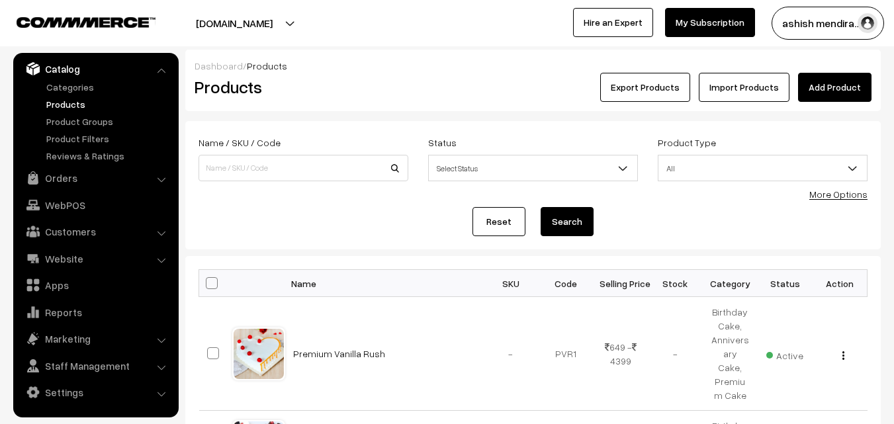
click at [819, 91] on link "Add Product" at bounding box center [834, 87] width 73 height 29
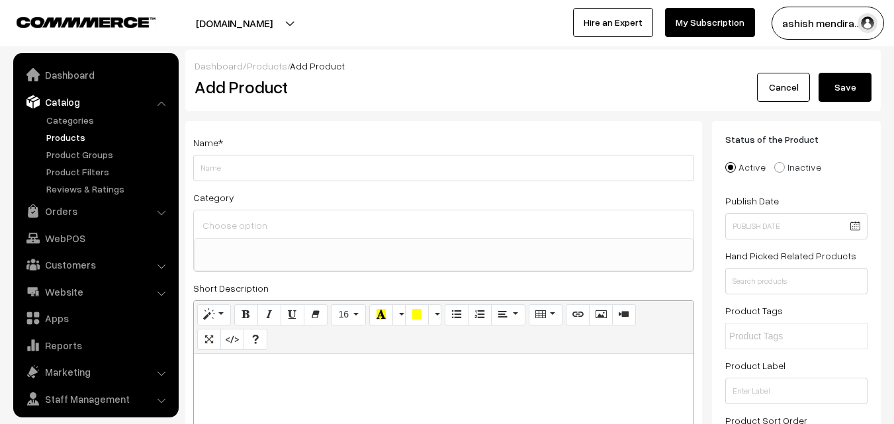
select select
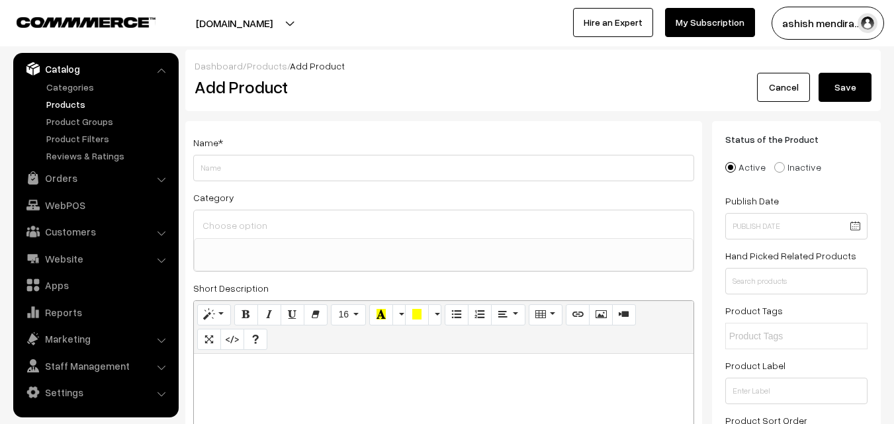
click at [355, 173] on input "Weight" at bounding box center [443, 168] width 501 height 26
type input "Premium Pineapple Cream Cake"
click at [258, 228] on input at bounding box center [443, 225] width 489 height 19
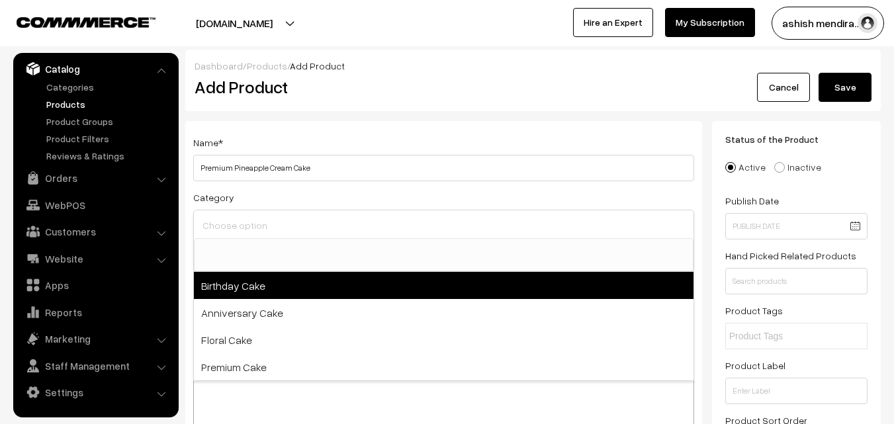
click at [252, 284] on span "Birthday Cake" at bounding box center [443, 285] width 499 height 27
select select "1"
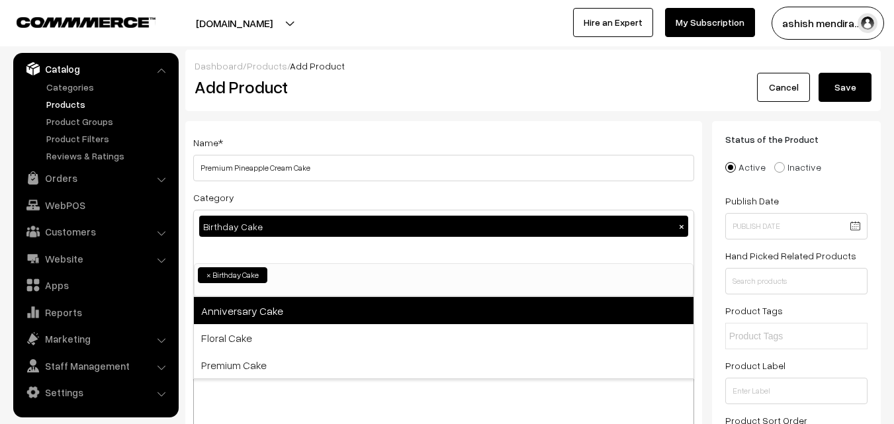
click at [252, 310] on span "Anniversary Cake" at bounding box center [443, 310] width 499 height 27
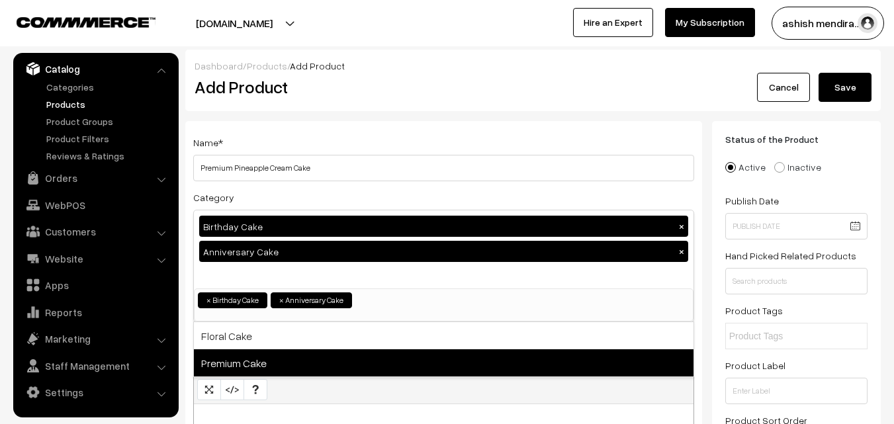
click at [249, 359] on span "Premium Cake" at bounding box center [443, 362] width 499 height 27
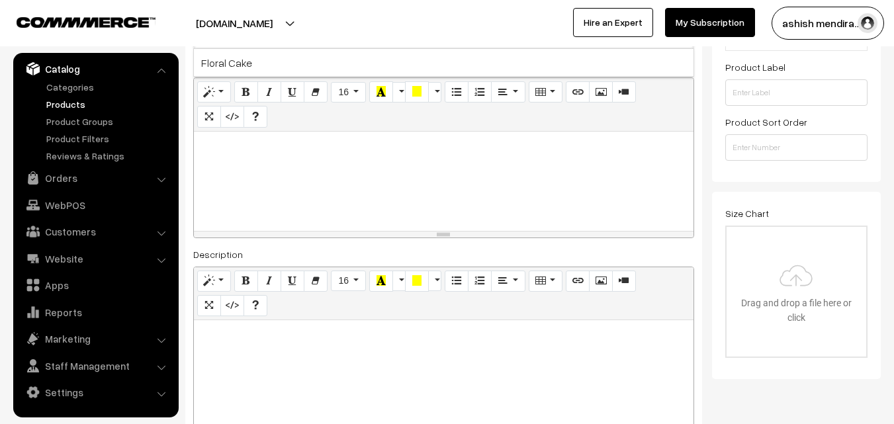
scroll to position [307, 0]
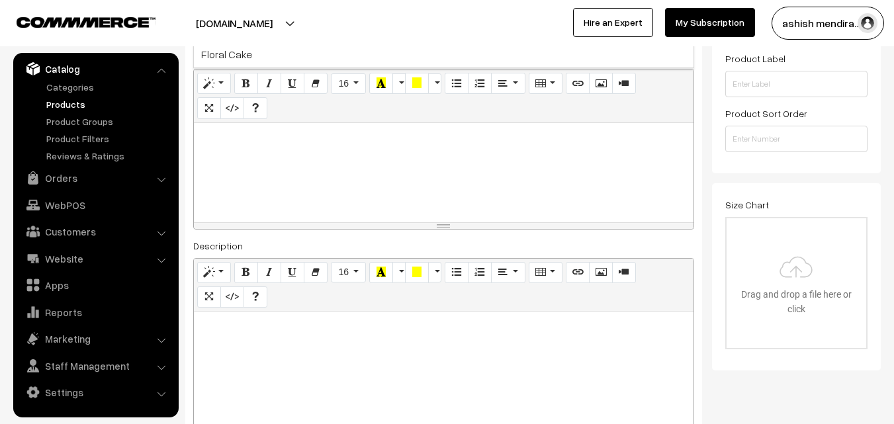
click at [259, 133] on p at bounding box center [443, 138] width 486 height 16
paste div
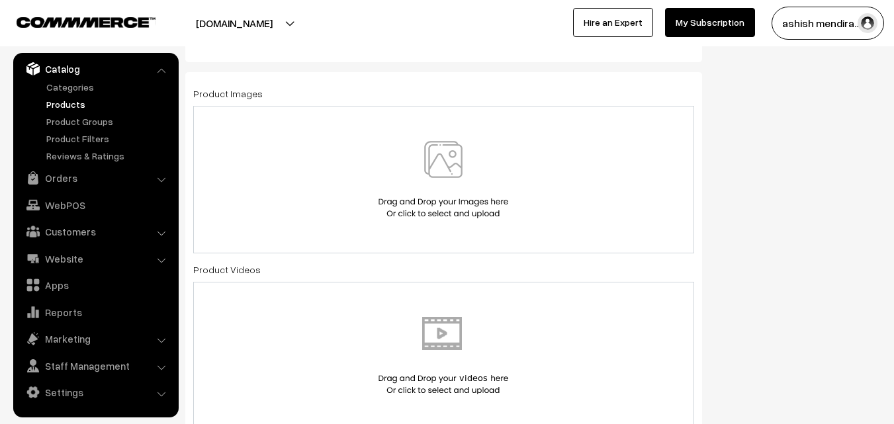
scroll to position [746, 0]
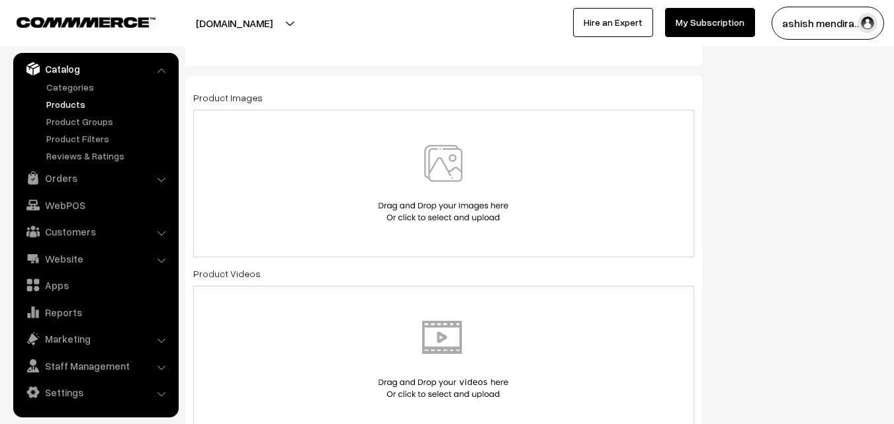
click at [446, 171] on img at bounding box center [443, 183] width 136 height 77
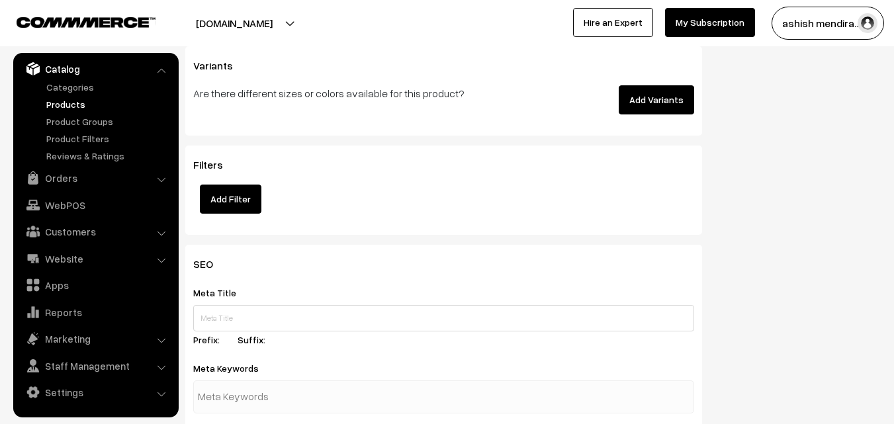
scroll to position [1810, 0]
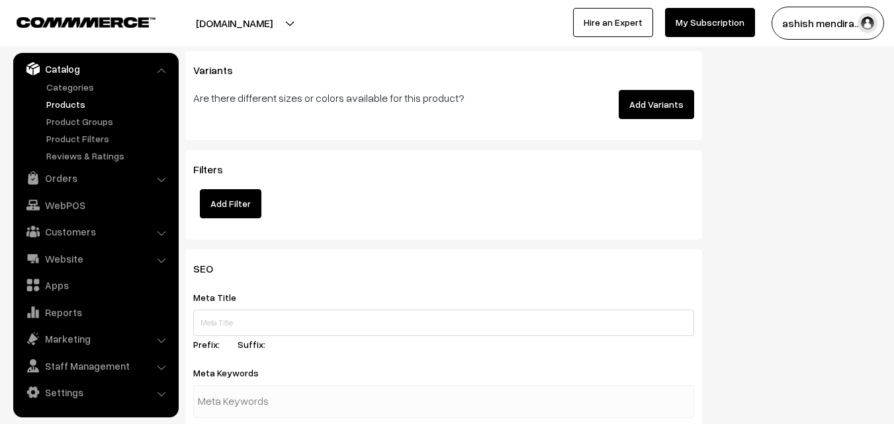
click at [663, 105] on button "Add Variants" at bounding box center [655, 104] width 75 height 29
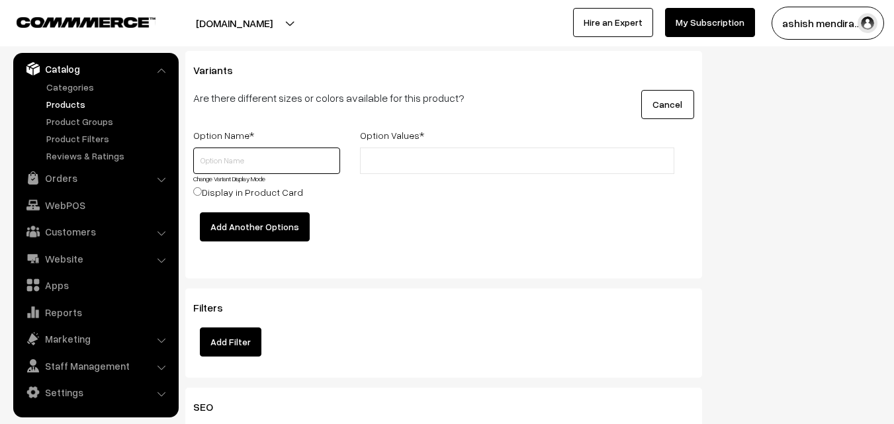
click at [256, 155] on input "text" at bounding box center [266, 161] width 147 height 26
type input "Quantity"
click at [402, 154] on input "text" at bounding box center [422, 161] width 116 height 14
type input "0.5 kg"
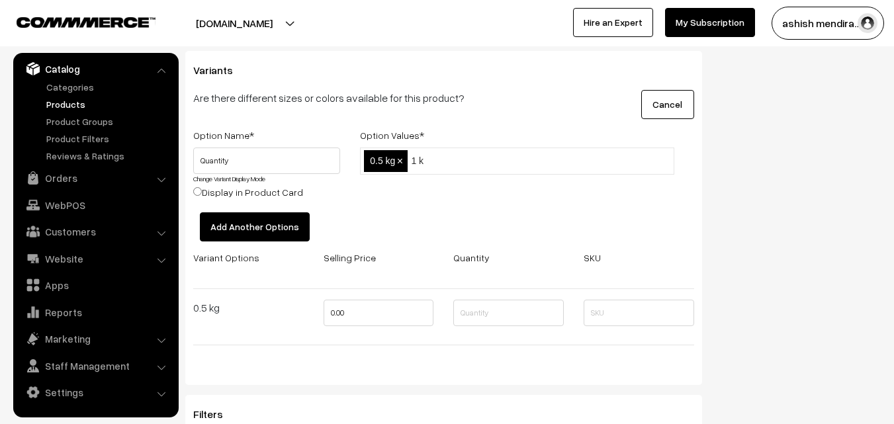
type input "1 kg"
type input "2 kg"
type input "3 kg"
type input "4 kg"
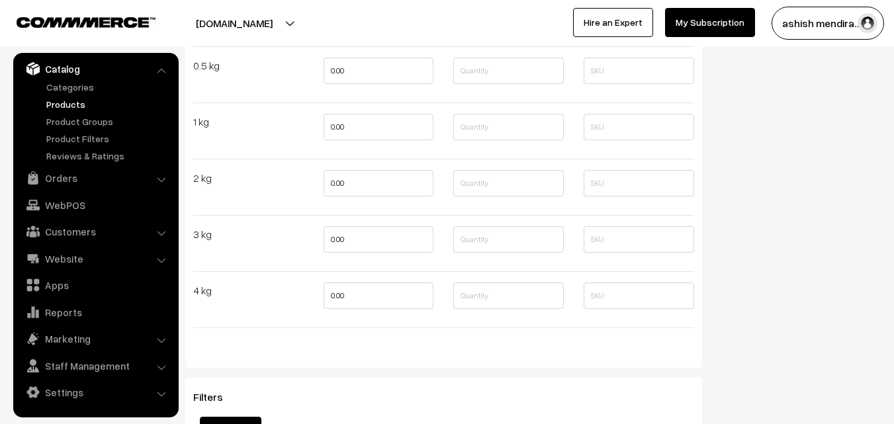
scroll to position [2057, 0]
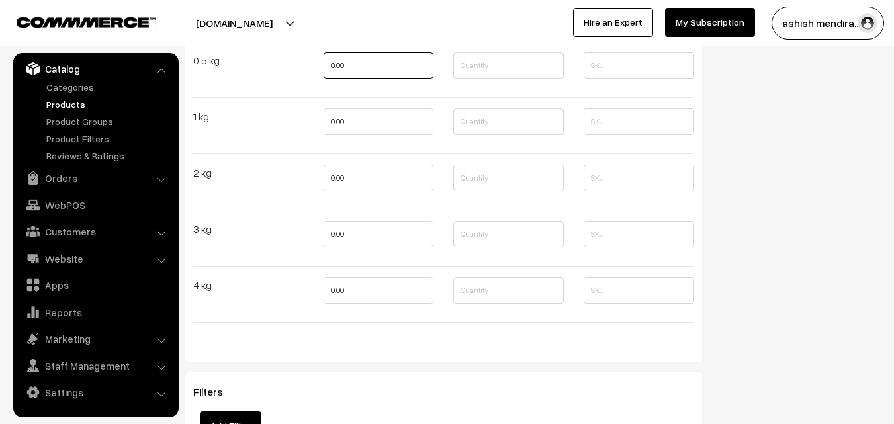
click at [333, 71] on input "0.00" at bounding box center [378, 65] width 110 height 26
type input "649"
click at [335, 124] on input "0.00" at bounding box center [378, 121] width 110 height 26
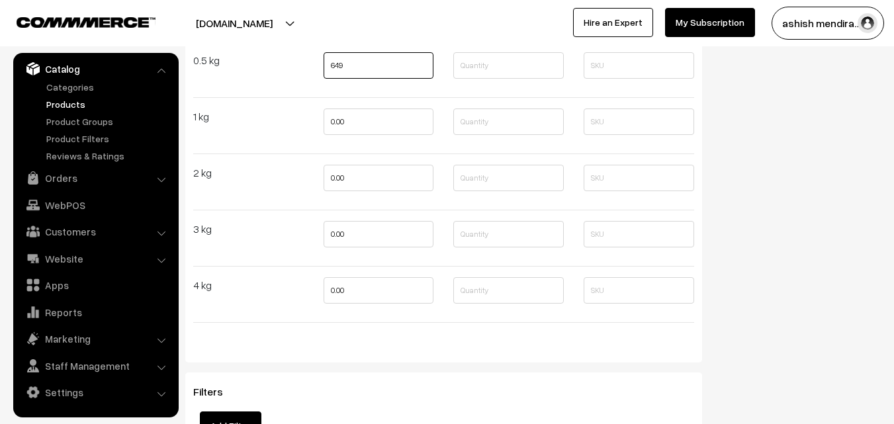
type input "0"
click at [336, 72] on input "649" at bounding box center [378, 65] width 110 height 26
type input "699"
click at [336, 119] on input "0" at bounding box center [378, 121] width 110 height 26
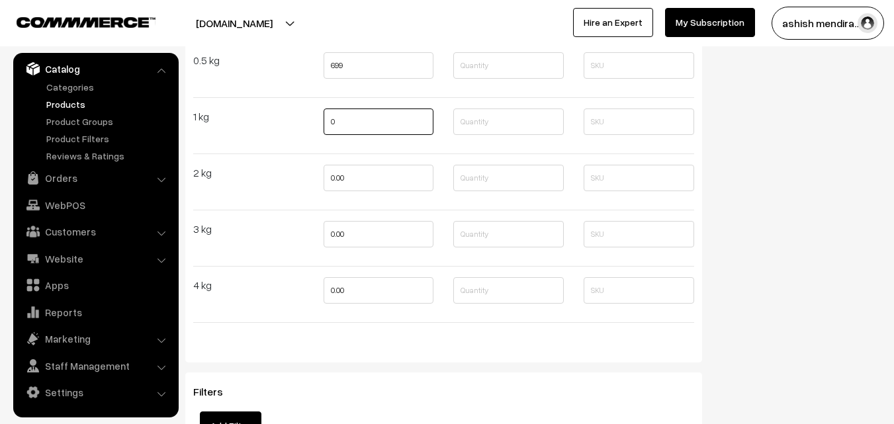
click at [336, 119] on input "0" at bounding box center [378, 121] width 110 height 26
type input "1299"
click at [337, 180] on input "0.00" at bounding box center [378, 178] width 110 height 26
type input "2499"
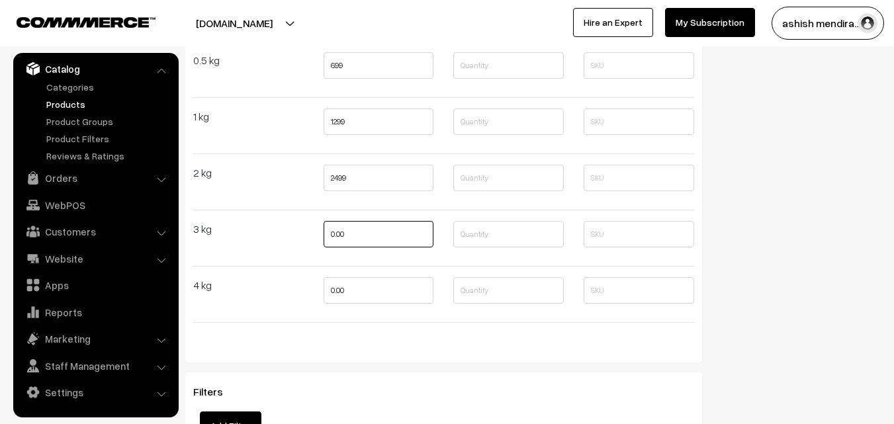
click at [336, 241] on input "0.00" at bounding box center [378, 234] width 110 height 26
type input "3599"
click at [341, 286] on input "0.00" at bounding box center [378, 290] width 110 height 26
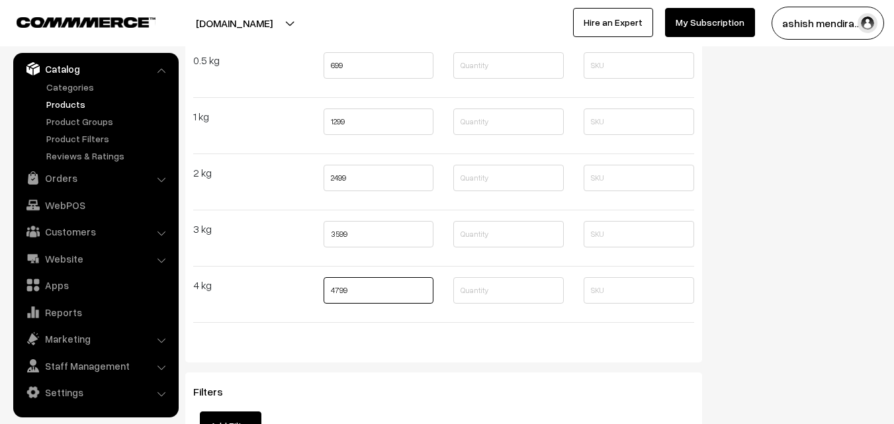
type input "4799"
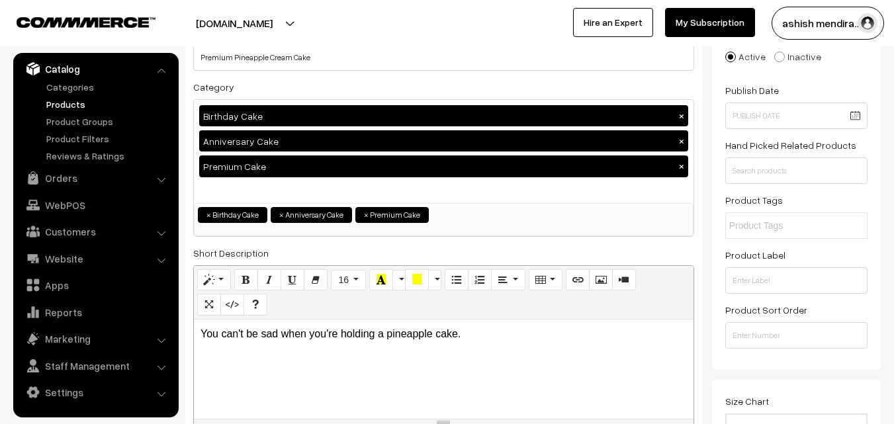
scroll to position [0, 0]
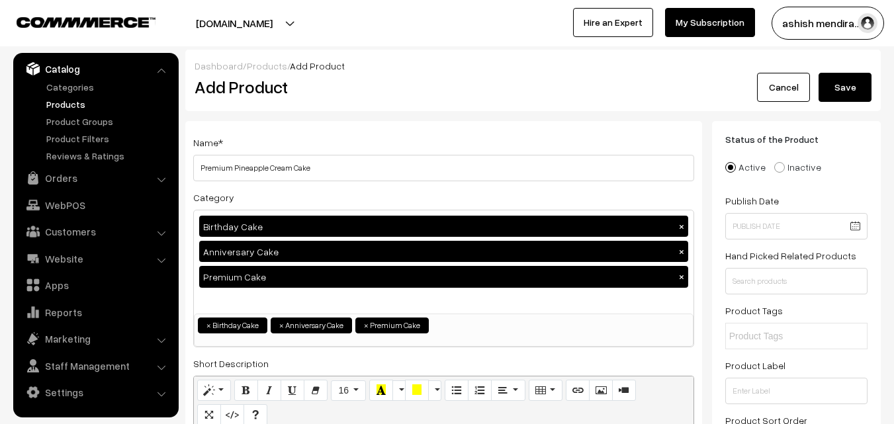
click at [847, 93] on button "Save" at bounding box center [844, 87] width 53 height 29
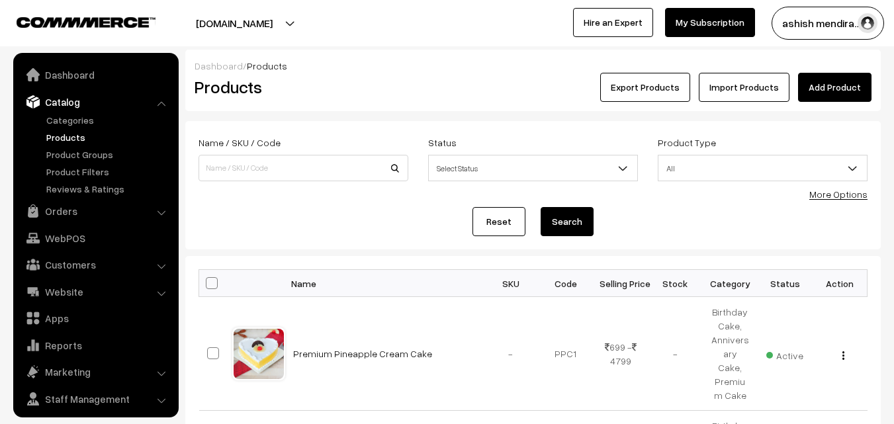
scroll to position [33, 0]
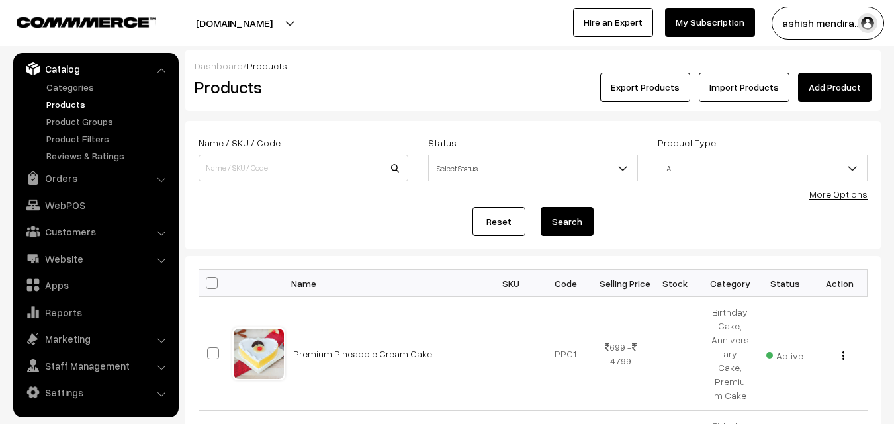
click at [827, 86] on link "Add Product" at bounding box center [834, 87] width 73 height 29
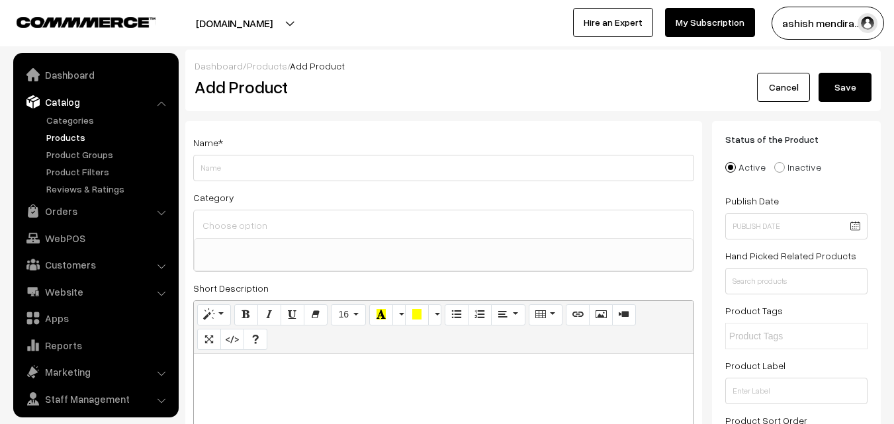
select select
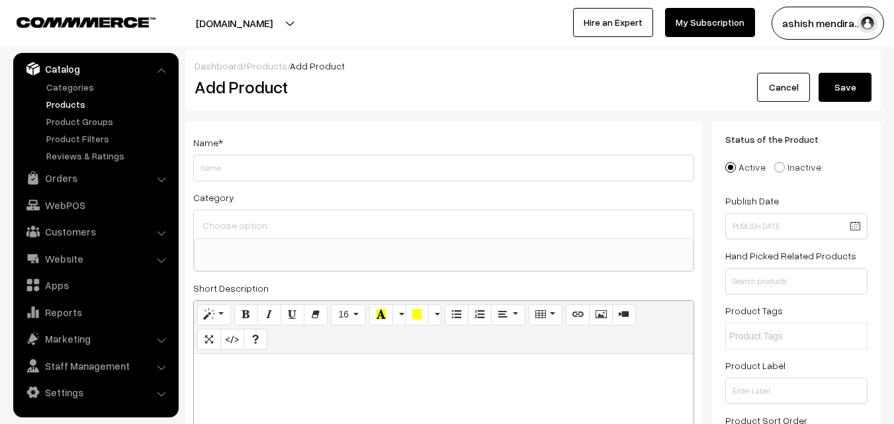
click at [274, 168] on input "Weight" at bounding box center [443, 168] width 501 height 26
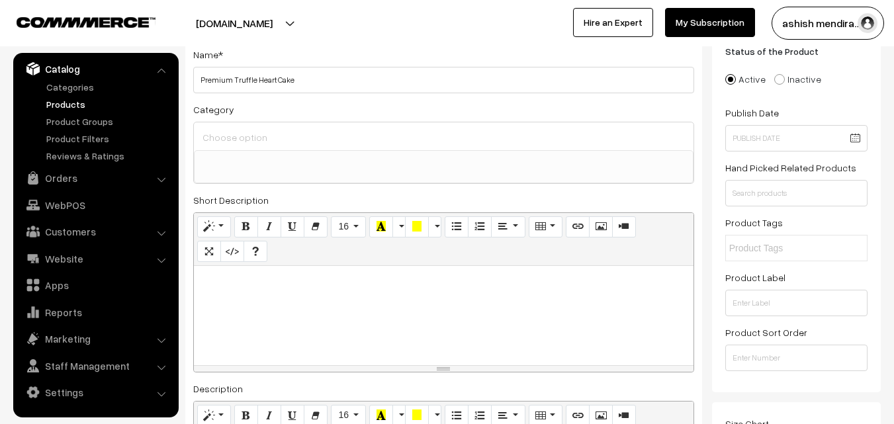
scroll to position [92, 0]
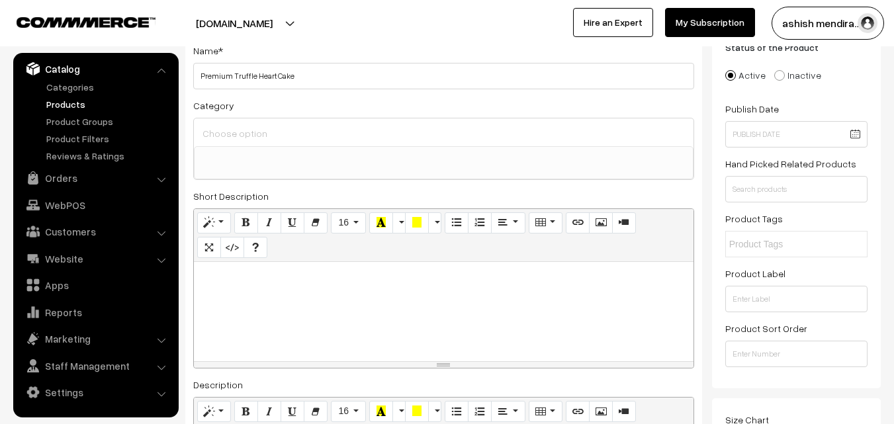
type input "Premium Truffle Heart Cake"
click at [224, 132] on input at bounding box center [443, 133] width 489 height 19
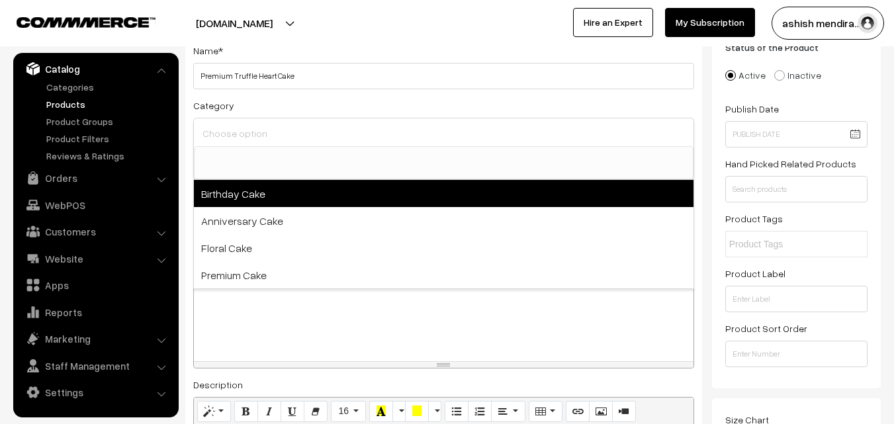
click at [234, 191] on span "Birthday Cake" at bounding box center [443, 193] width 499 height 27
select select "1"
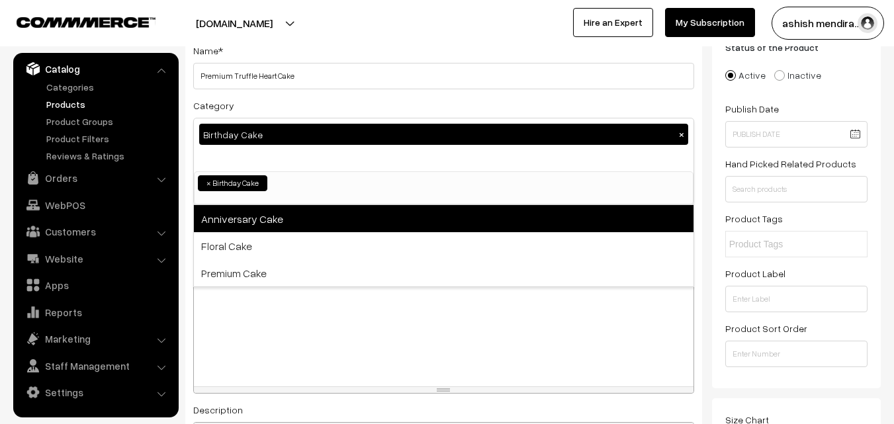
click at [238, 212] on span "Anniversary Cake" at bounding box center [443, 218] width 499 height 27
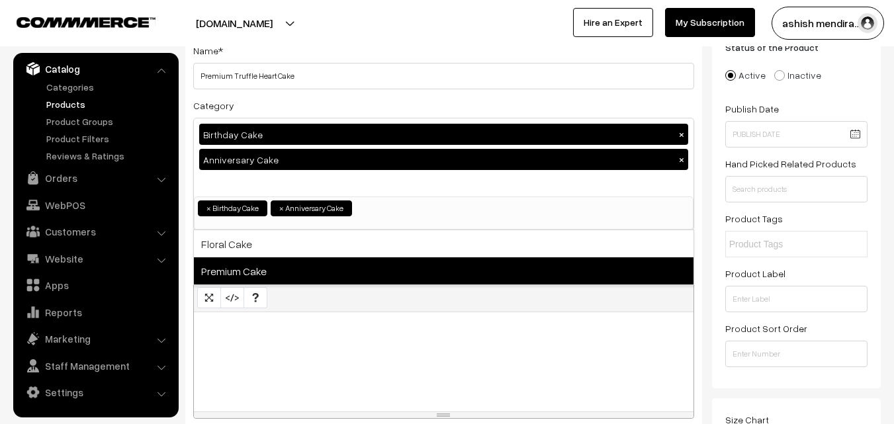
click at [233, 270] on span "Premium Cake" at bounding box center [443, 270] width 499 height 27
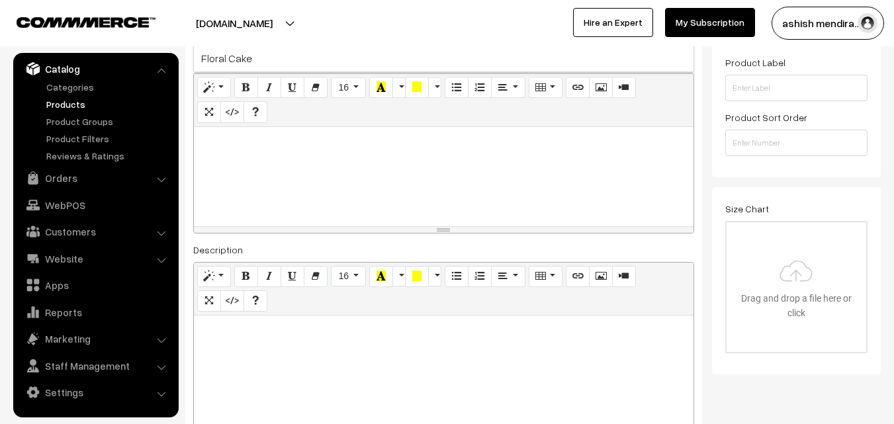
scroll to position [312, 0]
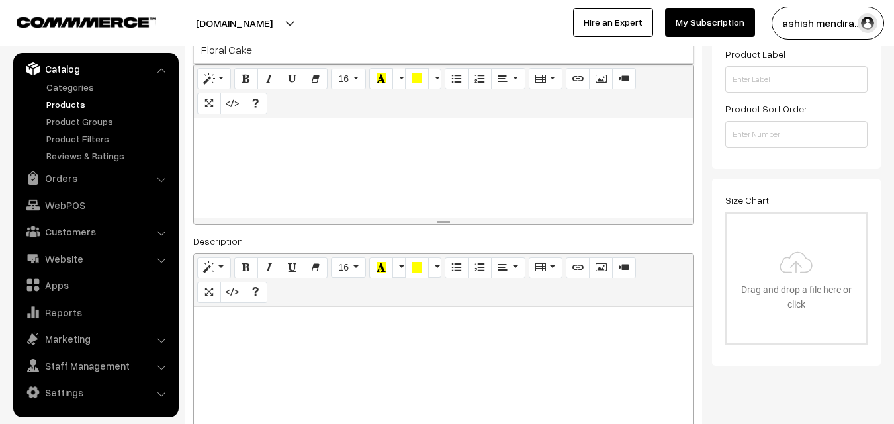
click at [342, 147] on div at bounding box center [443, 167] width 499 height 99
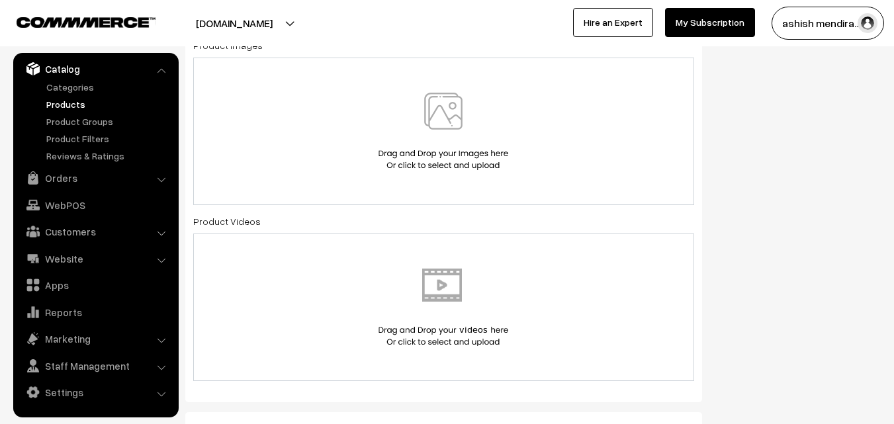
scroll to position [794, 0]
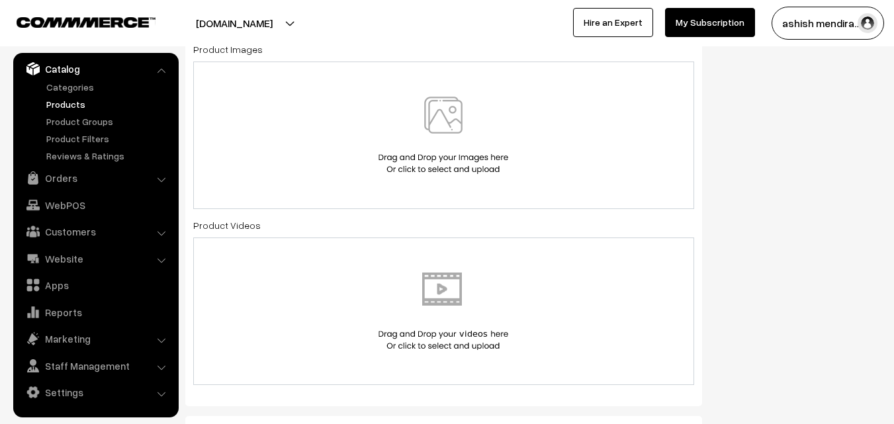
click at [450, 126] on img at bounding box center [443, 135] width 136 height 77
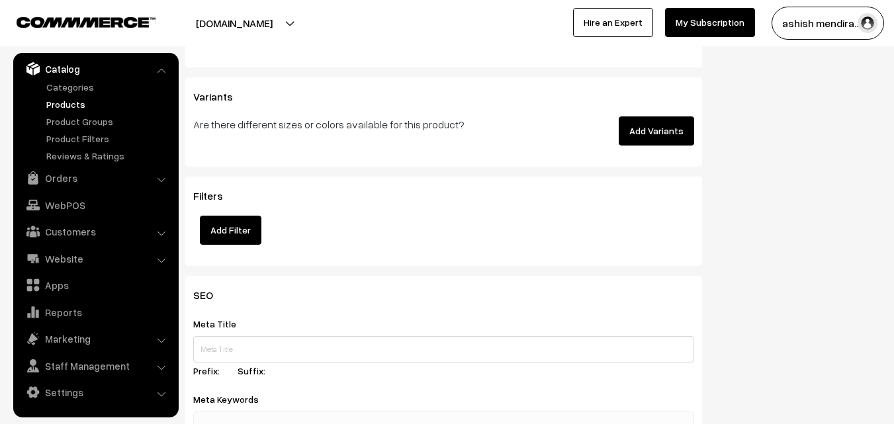
scroll to position [1805, 0]
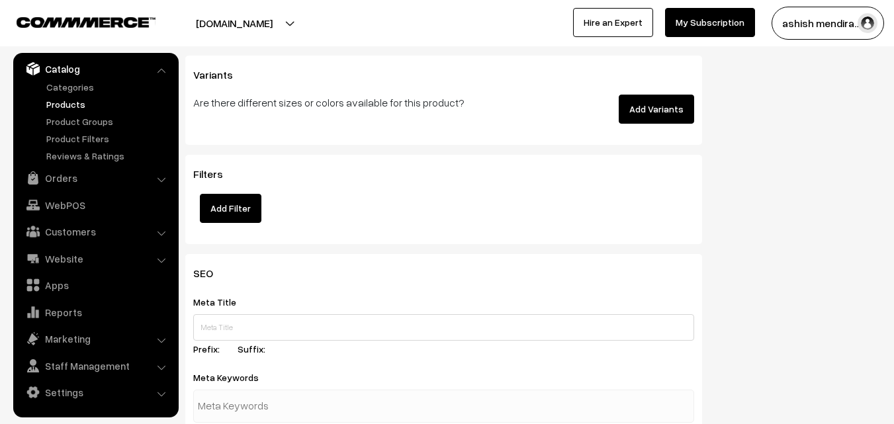
click at [665, 109] on button "Add Variants" at bounding box center [655, 109] width 75 height 29
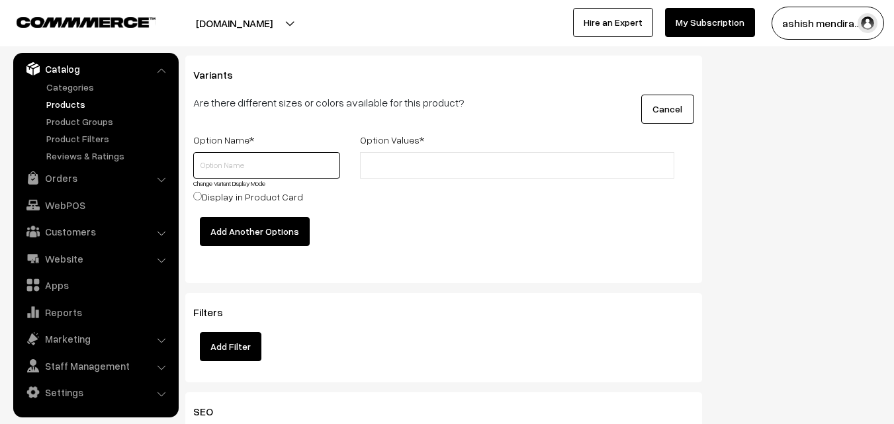
click at [243, 160] on input "text" at bounding box center [266, 165] width 147 height 26
type input "Quantity"
click at [405, 159] on input "text" at bounding box center [422, 166] width 116 height 14
type input "0.5 kg"
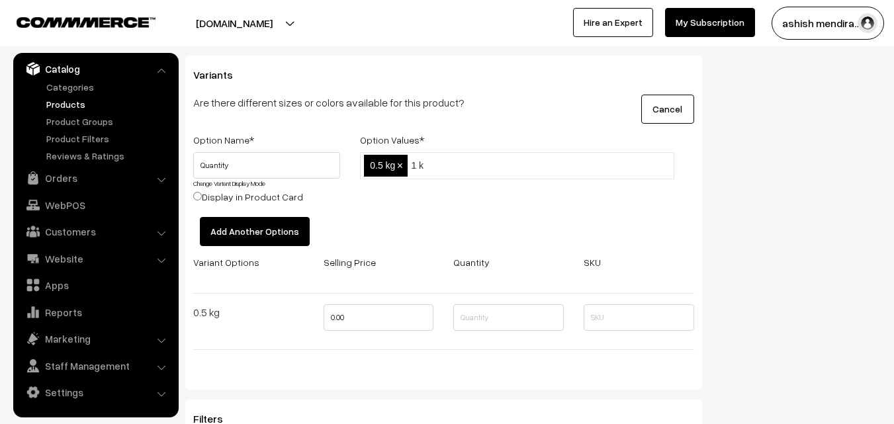
type input "1 kg"
type input "2 kg"
type input "3 kg"
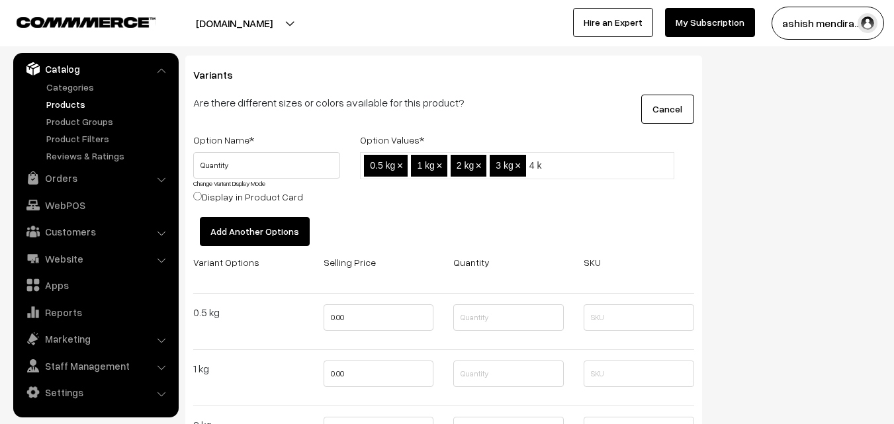
type input "4 kg"
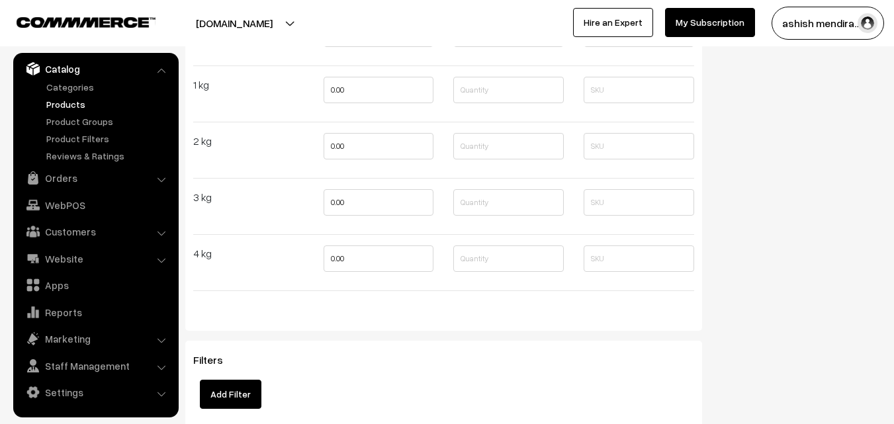
scroll to position [2068, 0]
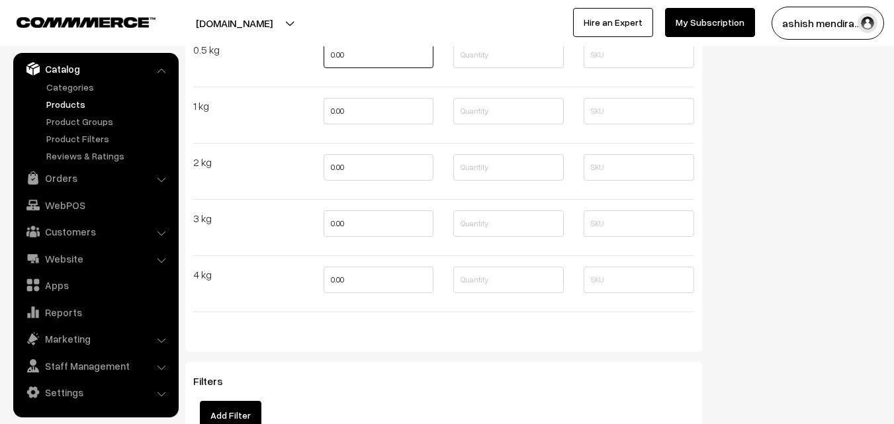
click at [338, 60] on input "0.00" at bounding box center [378, 55] width 110 height 26
type input "699"
click at [339, 112] on input "0.00" at bounding box center [378, 111] width 110 height 26
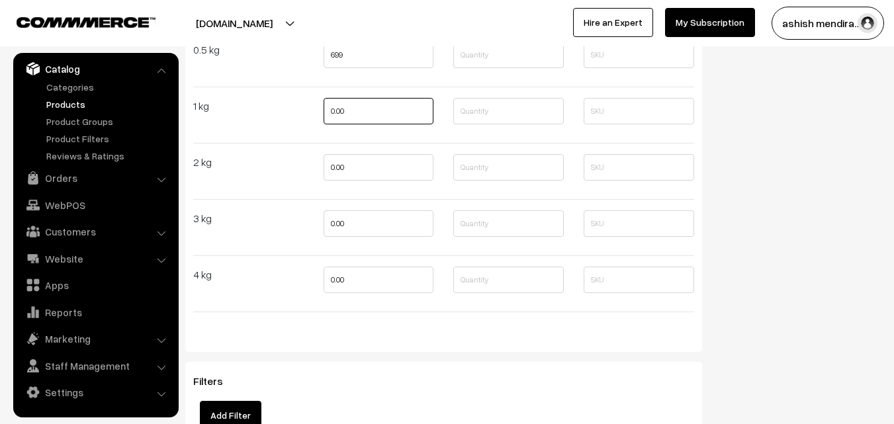
click at [339, 112] on input "0.00" at bounding box center [378, 111] width 110 height 26
type input "1399"
click at [335, 165] on input "0.00" at bounding box center [378, 167] width 110 height 26
type input "2499"
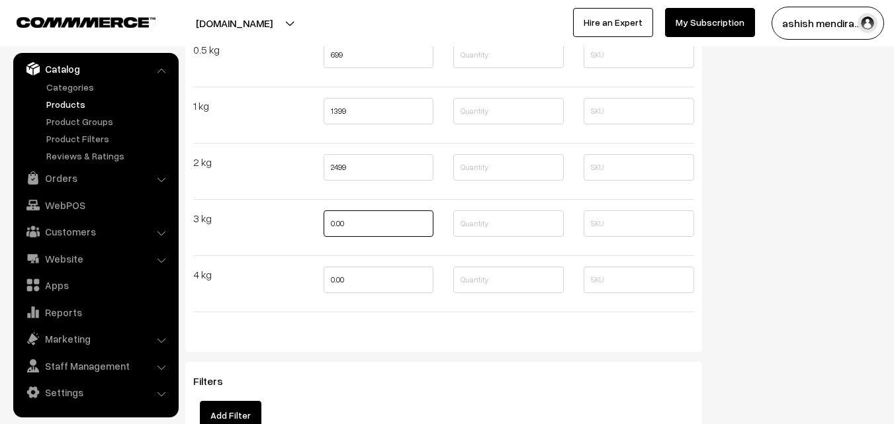
click at [336, 220] on input "0.00" at bounding box center [378, 223] width 110 height 26
type input "3599"
click at [335, 281] on input "0.00" at bounding box center [378, 280] width 110 height 26
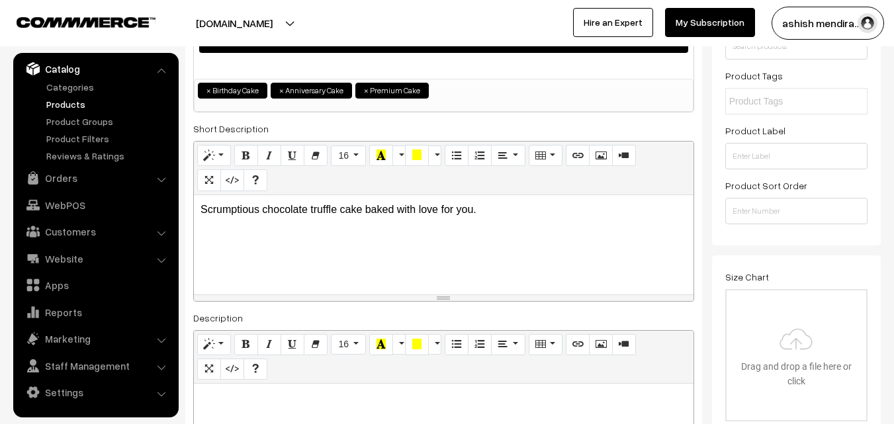
scroll to position [0, 0]
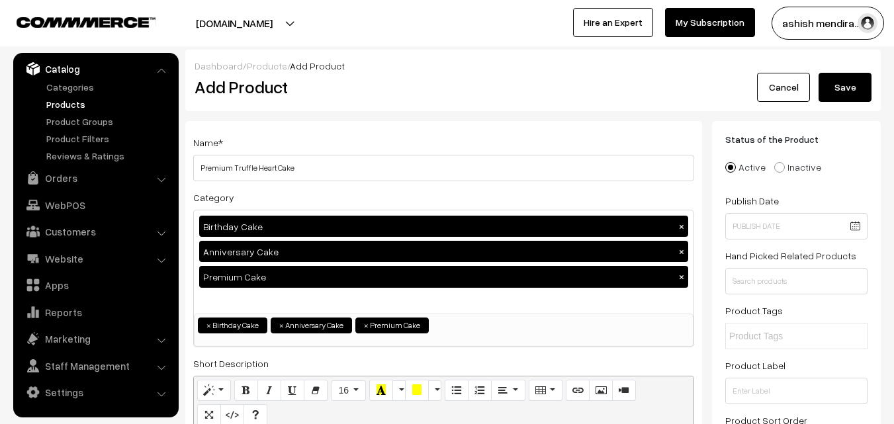
type input "4699"
click at [847, 80] on button "Save" at bounding box center [844, 87] width 53 height 29
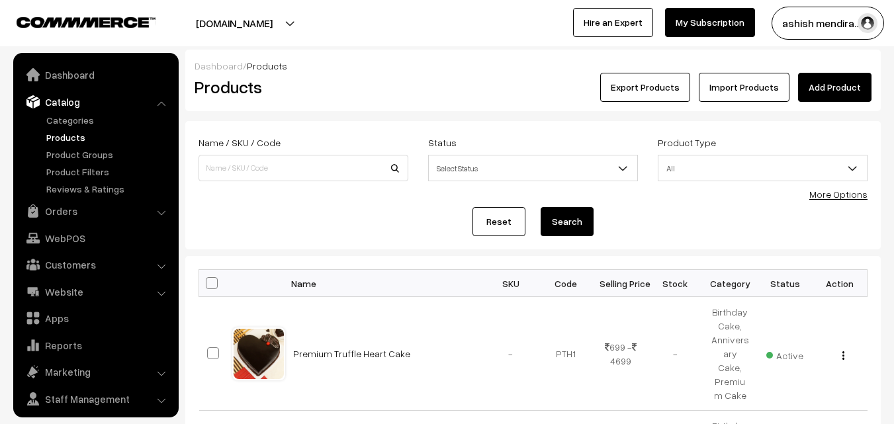
scroll to position [33, 0]
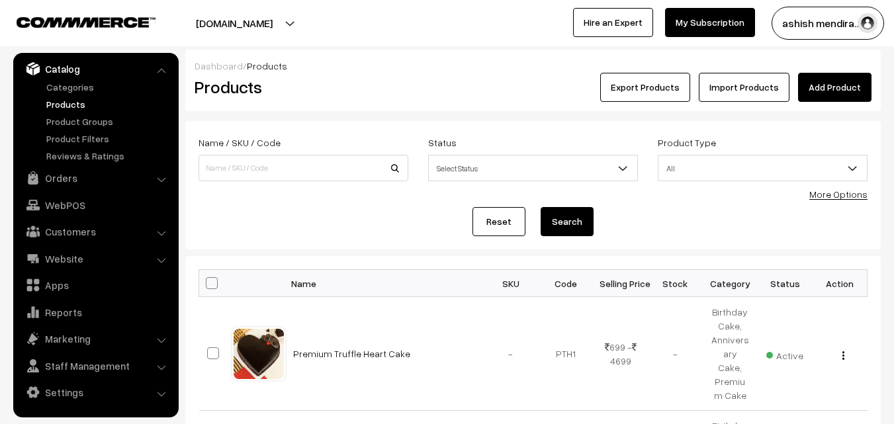
click at [835, 95] on link "Add Product" at bounding box center [834, 87] width 73 height 29
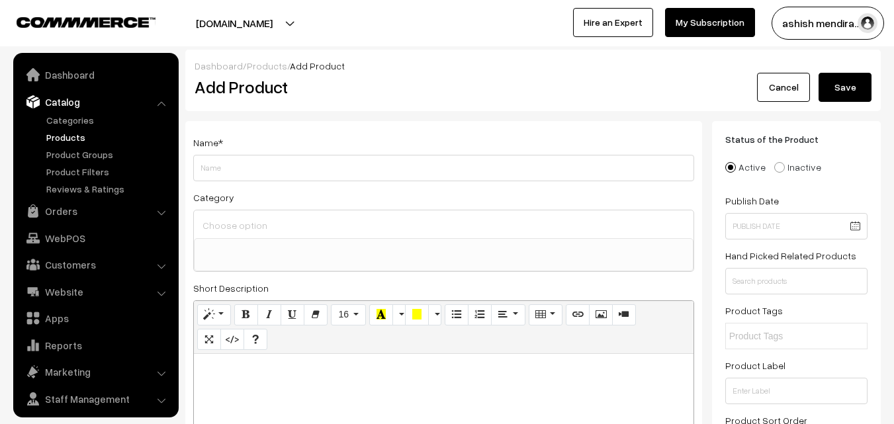
select select
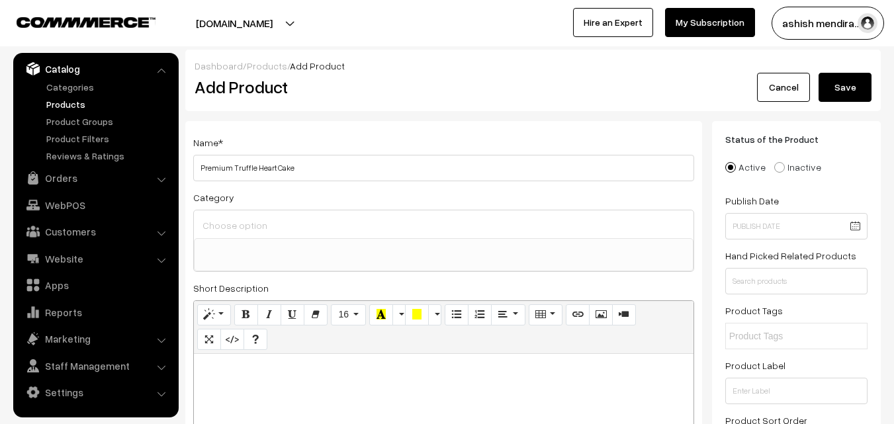
type input "Premium Truffle Heart Cake"
click at [278, 216] on input at bounding box center [443, 225] width 489 height 19
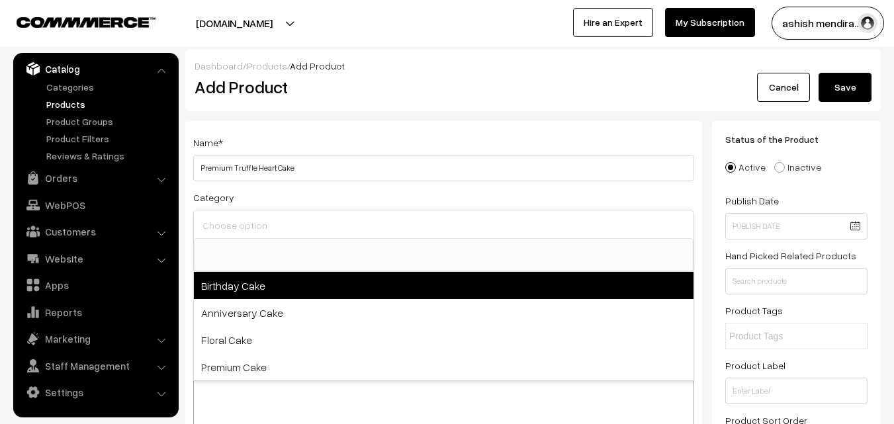
click at [279, 278] on span "Birthday Cake" at bounding box center [443, 285] width 499 height 27
select select "1"
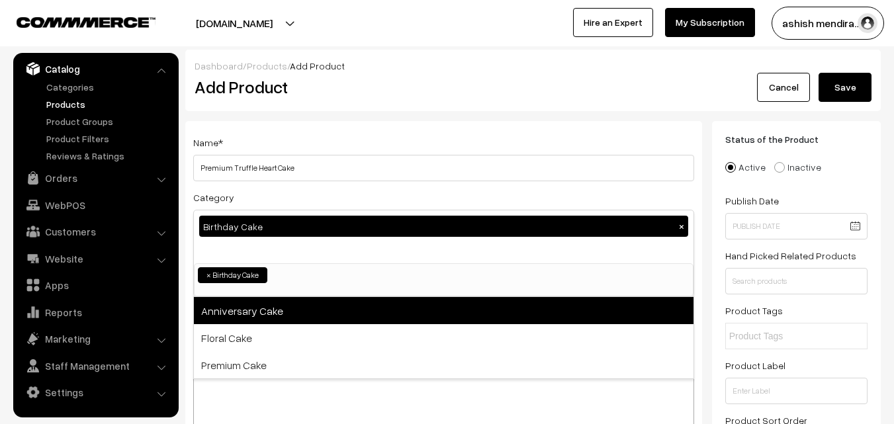
click at [280, 305] on span "Anniversary Cake" at bounding box center [443, 310] width 499 height 27
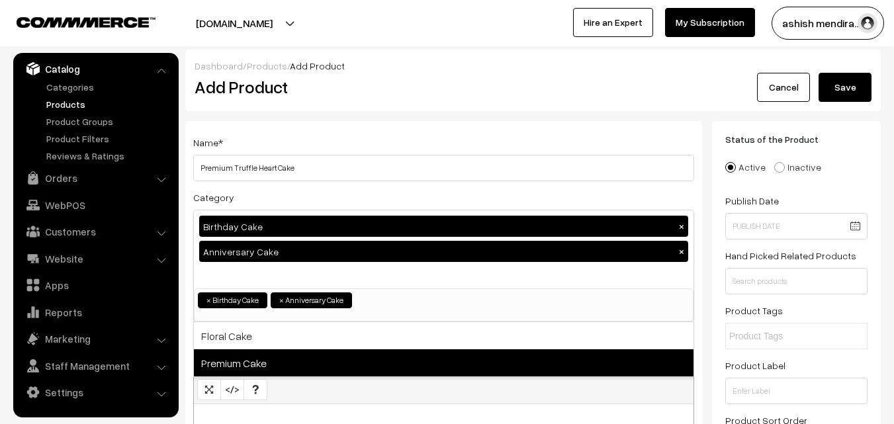
click at [283, 353] on span "Premium Cake" at bounding box center [443, 362] width 499 height 27
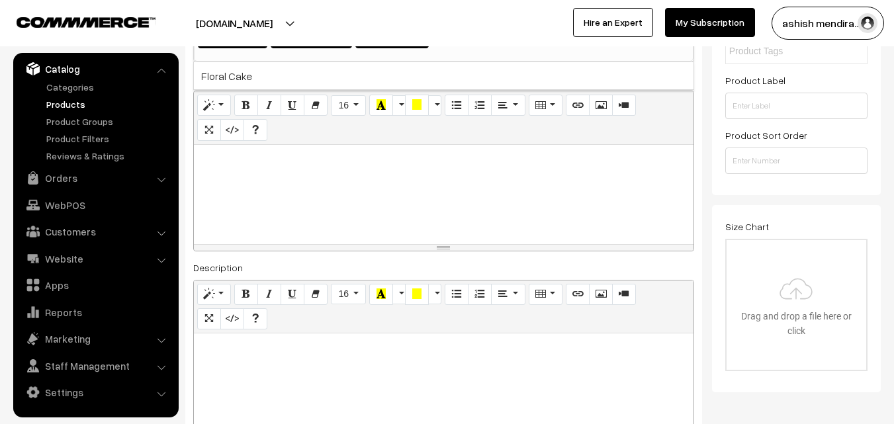
scroll to position [303, 0]
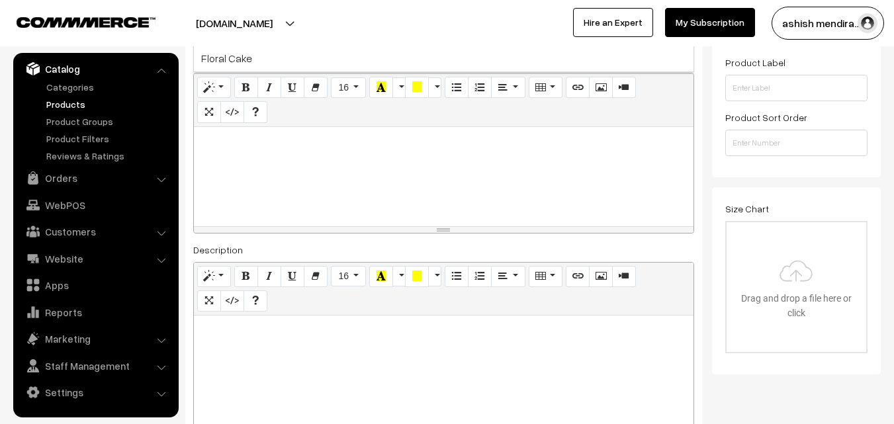
click at [386, 158] on div at bounding box center [443, 176] width 499 height 99
paste div
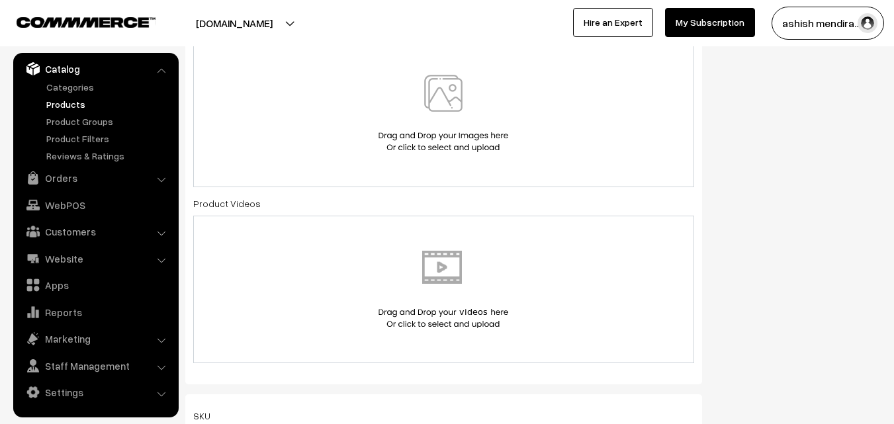
scroll to position [825, 0]
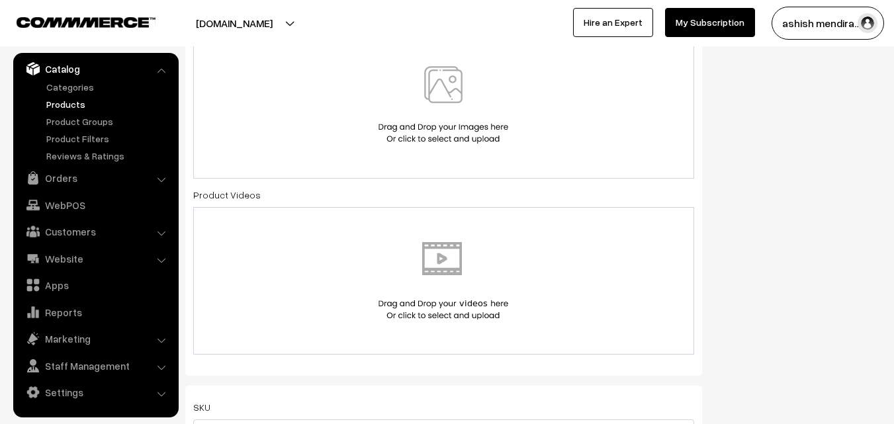
click at [450, 83] on img at bounding box center [443, 104] width 136 height 77
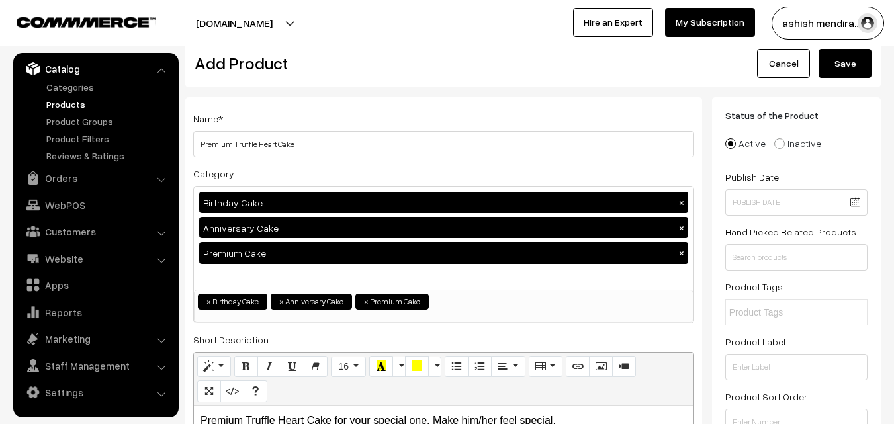
scroll to position [2, 0]
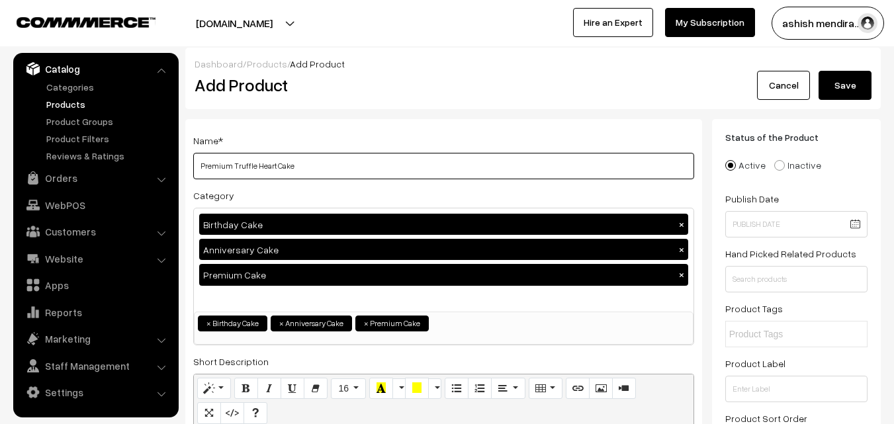
click at [252, 168] on input "Premium Truffle Heart Cake" at bounding box center [443, 166] width 501 height 26
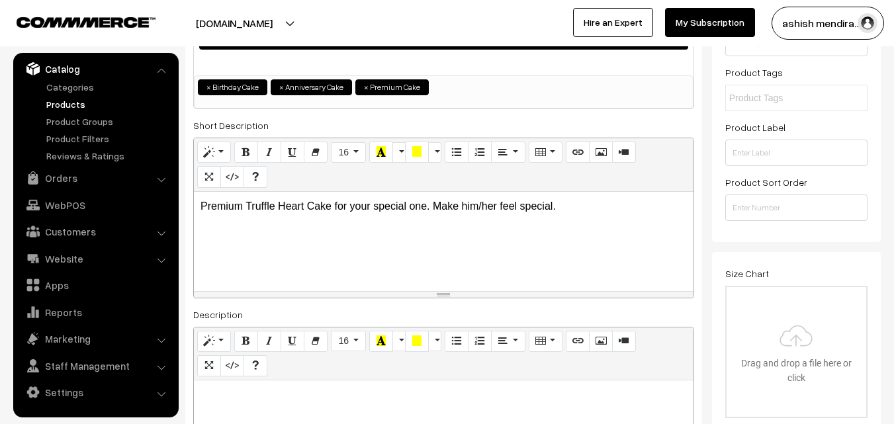
scroll to position [282, 0]
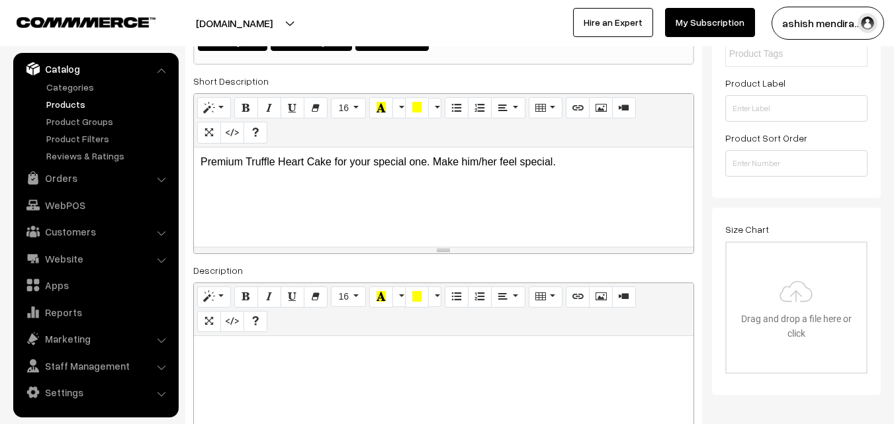
type input "Premium Chocolate Heart Cake"
click at [261, 162] on p "Premium Truffle Heart Cake for your special one. Make him/her feel special." at bounding box center [443, 162] width 486 height 16
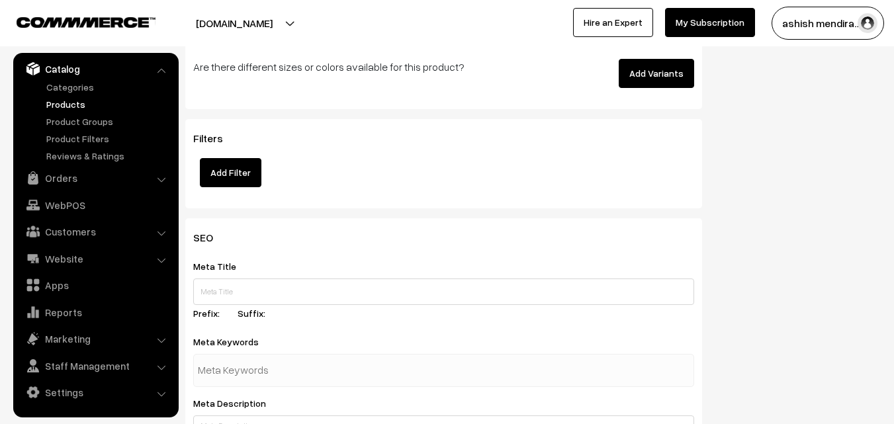
scroll to position [1871, 0]
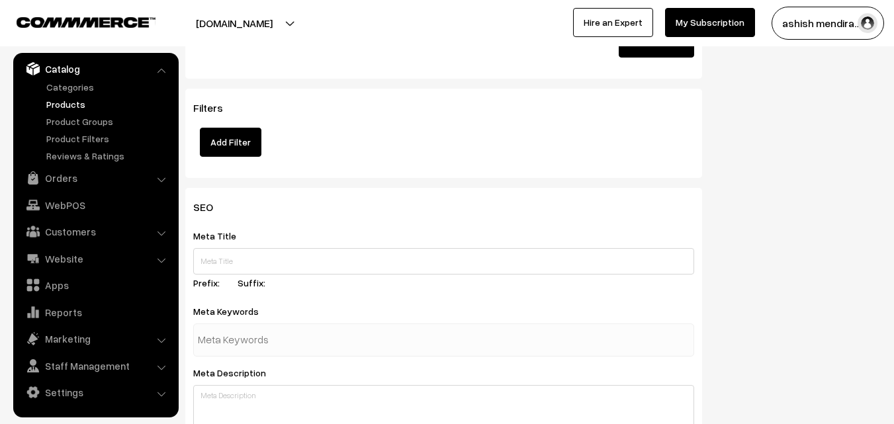
click at [662, 52] on button "Add Variants" at bounding box center [655, 42] width 75 height 29
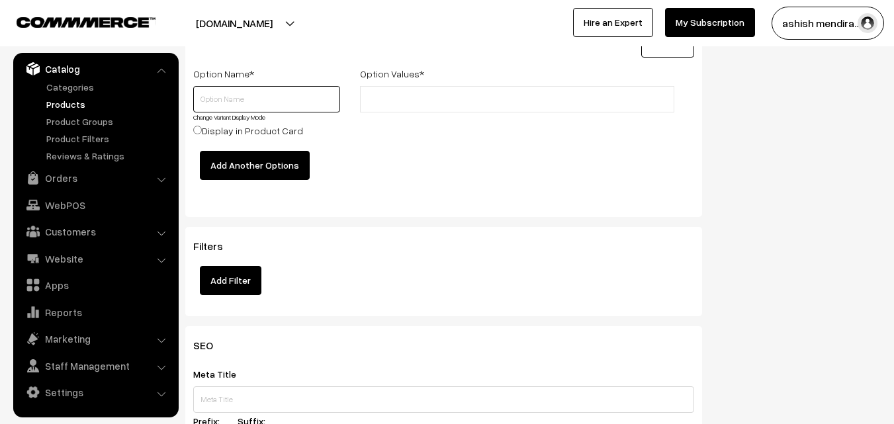
click at [266, 92] on input "text" at bounding box center [266, 99] width 147 height 26
type input "Quantity"
click at [421, 101] on input "text" at bounding box center [422, 100] width 116 height 14
type input "0.5 kg"
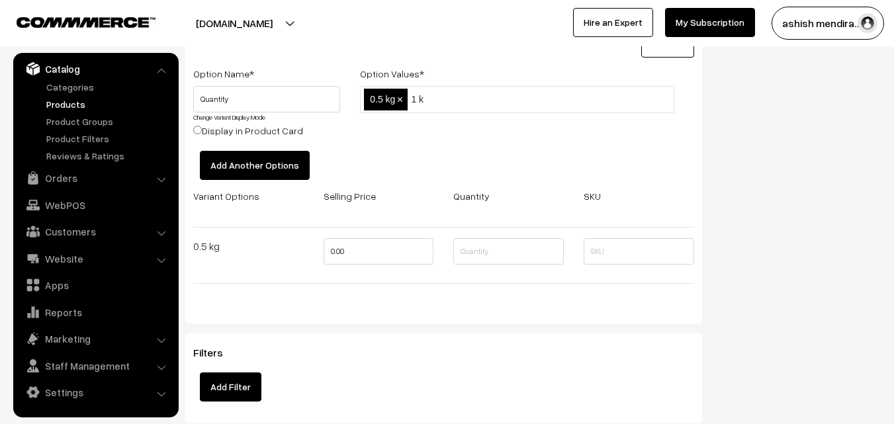
type input "1 kg"
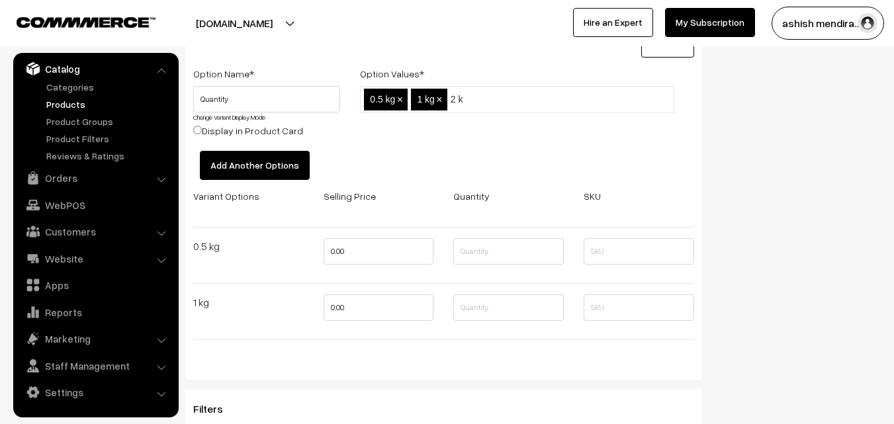
type input "2 kg"
type input "3 kg"
type input "4 kg"
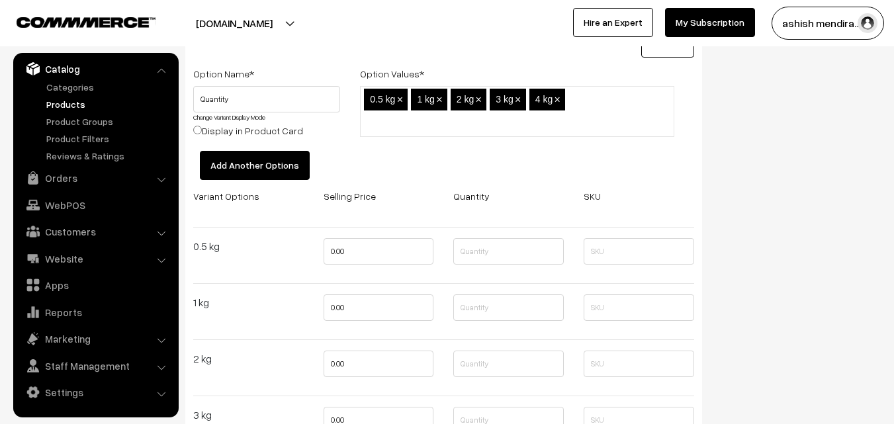
drag, startPoint x: 803, startPoint y: 129, endPoint x: 869, endPoint y: 235, distance: 125.0
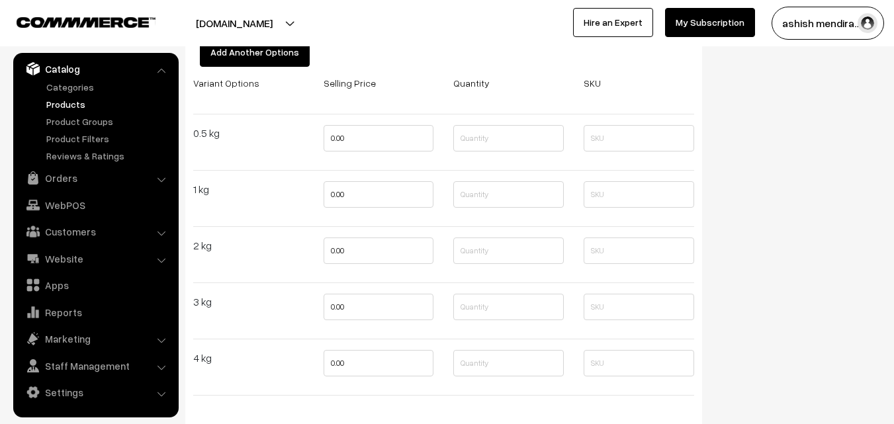
scroll to position [1953, 0]
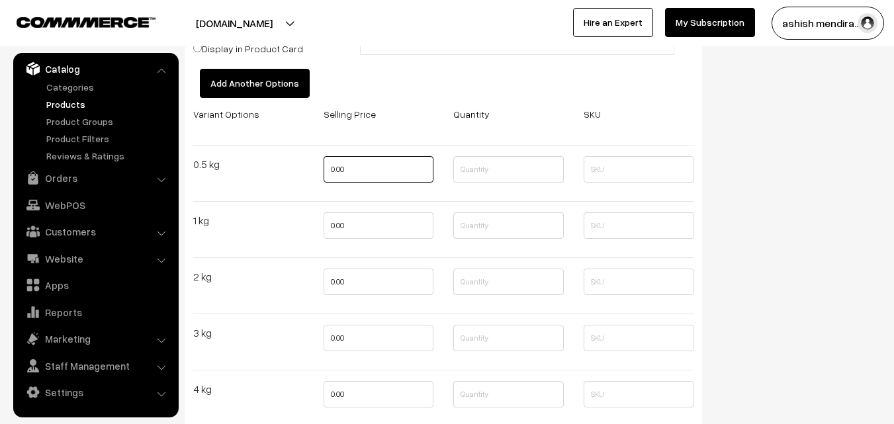
click at [338, 171] on input "0.00" at bounding box center [378, 169] width 110 height 26
type input "649"
click at [337, 222] on input "0.00" at bounding box center [378, 225] width 110 height 26
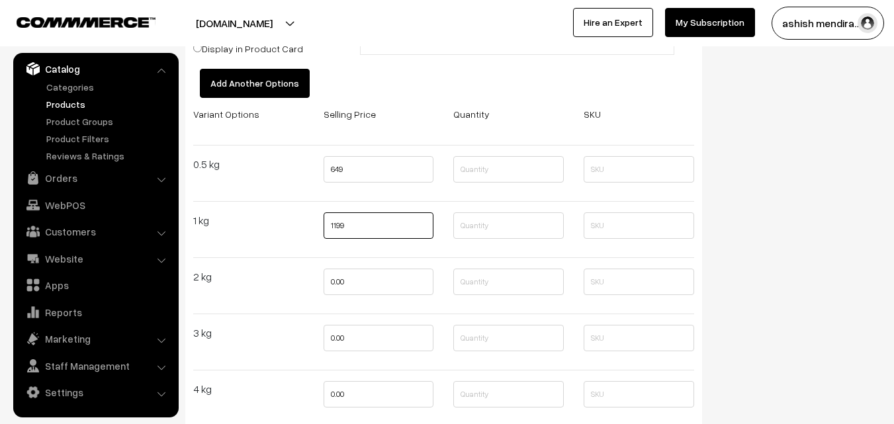
type input "1199"
click at [339, 277] on input "0.00" at bounding box center [378, 282] width 110 height 26
type input "2299"
click at [336, 340] on input "0.00" at bounding box center [378, 338] width 110 height 26
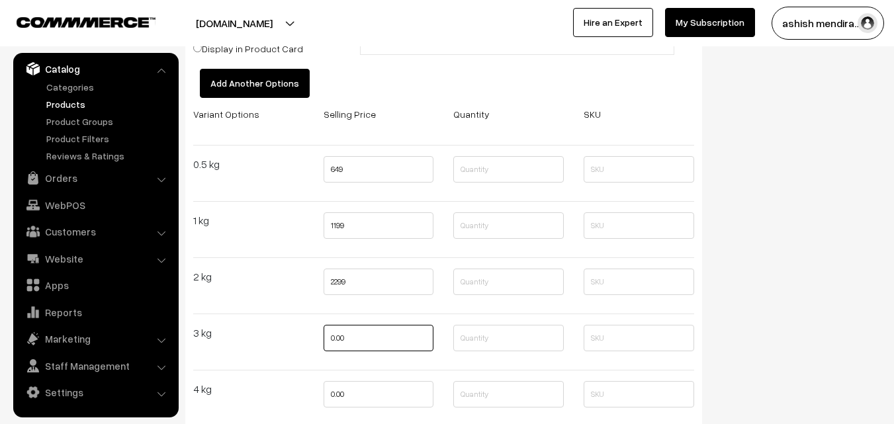
click at [336, 340] on input "0.00" at bounding box center [378, 338] width 110 height 26
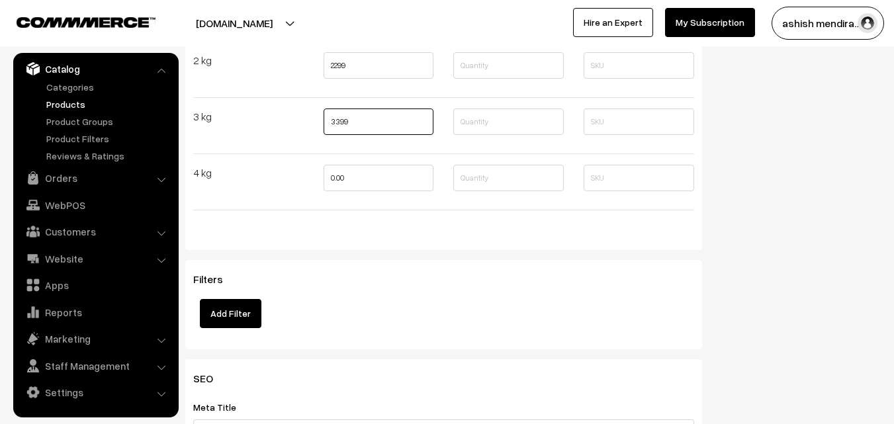
scroll to position [2160, 0]
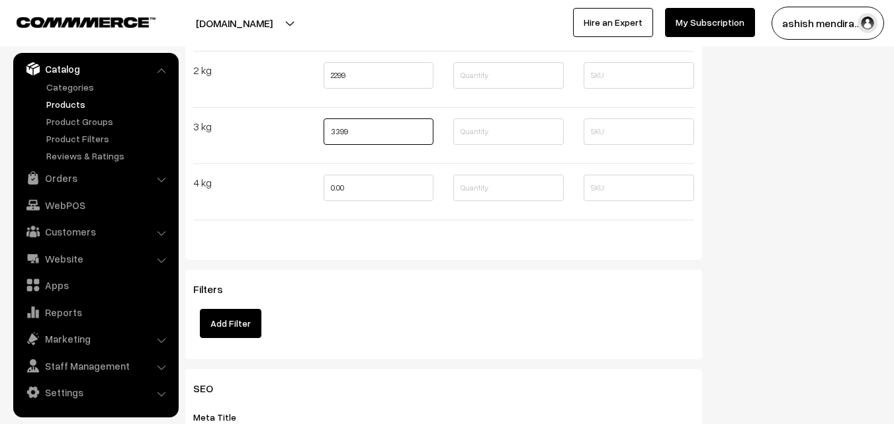
type input "3399"
click at [337, 190] on input "0.00" at bounding box center [378, 188] width 110 height 26
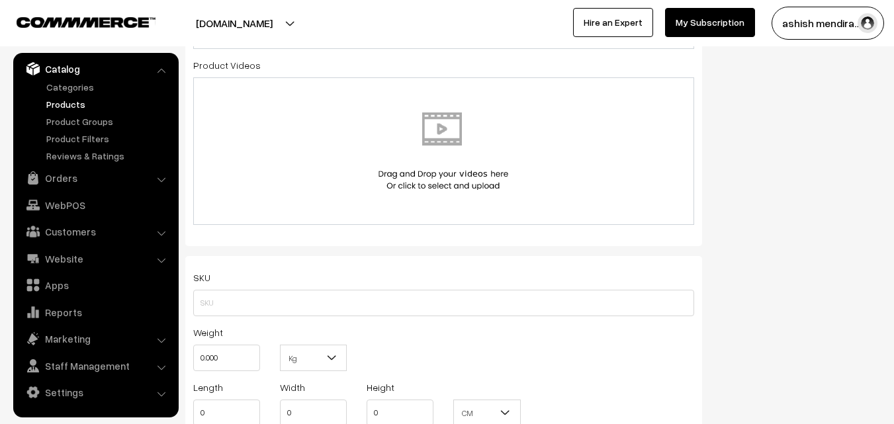
scroll to position [0, 0]
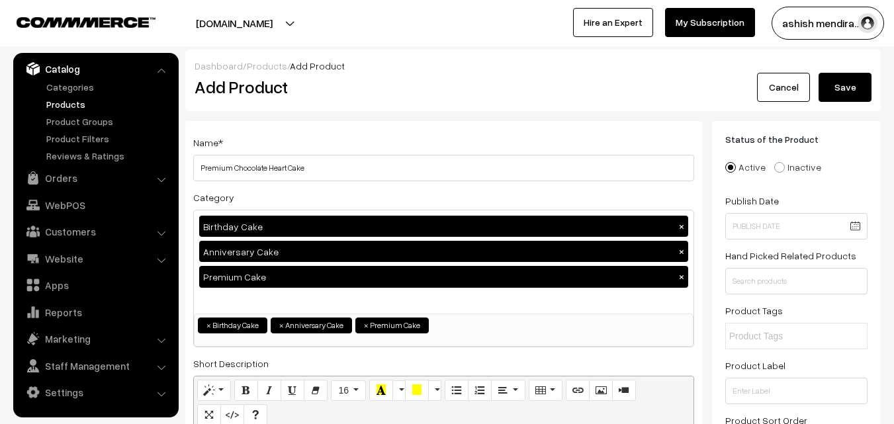
type input "4699"
click at [843, 97] on button "Save" at bounding box center [844, 87] width 53 height 29
